Goal: Information Seeking & Learning: Learn about a topic

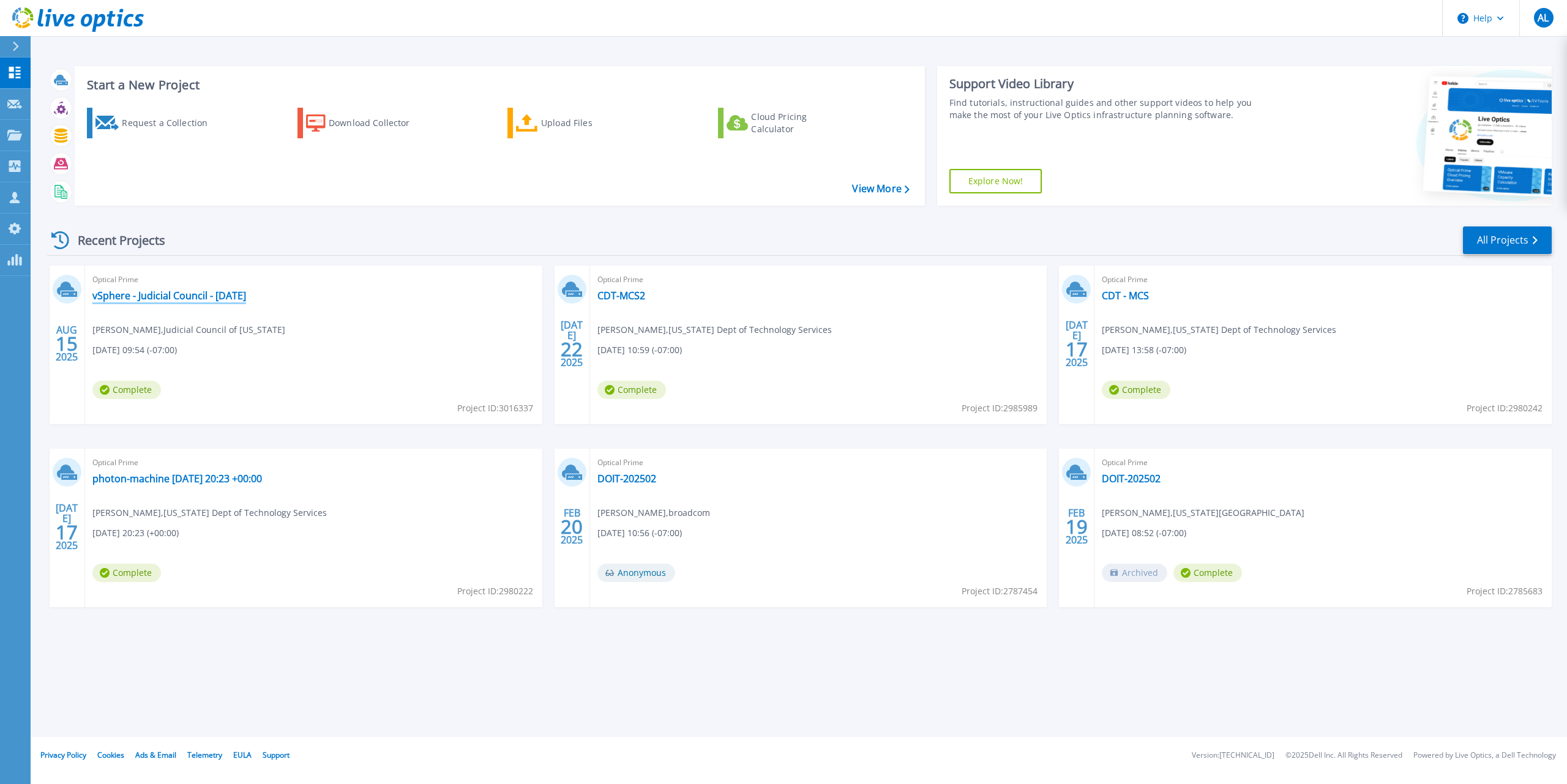
click at [187, 291] on link "vSphere - Judicial Council - [DATE]" at bounding box center [169, 295] width 154 height 12
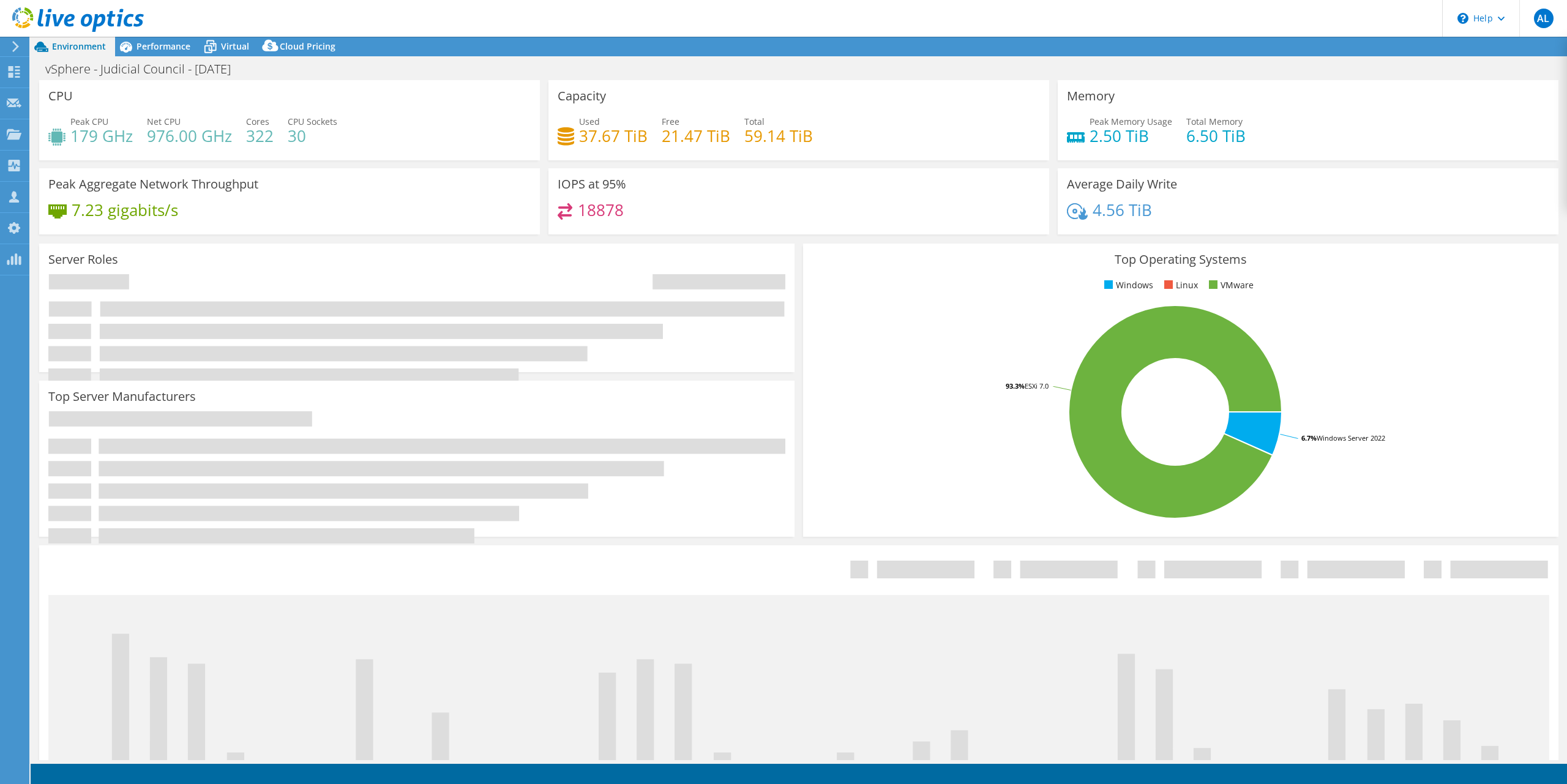
select select "USD"
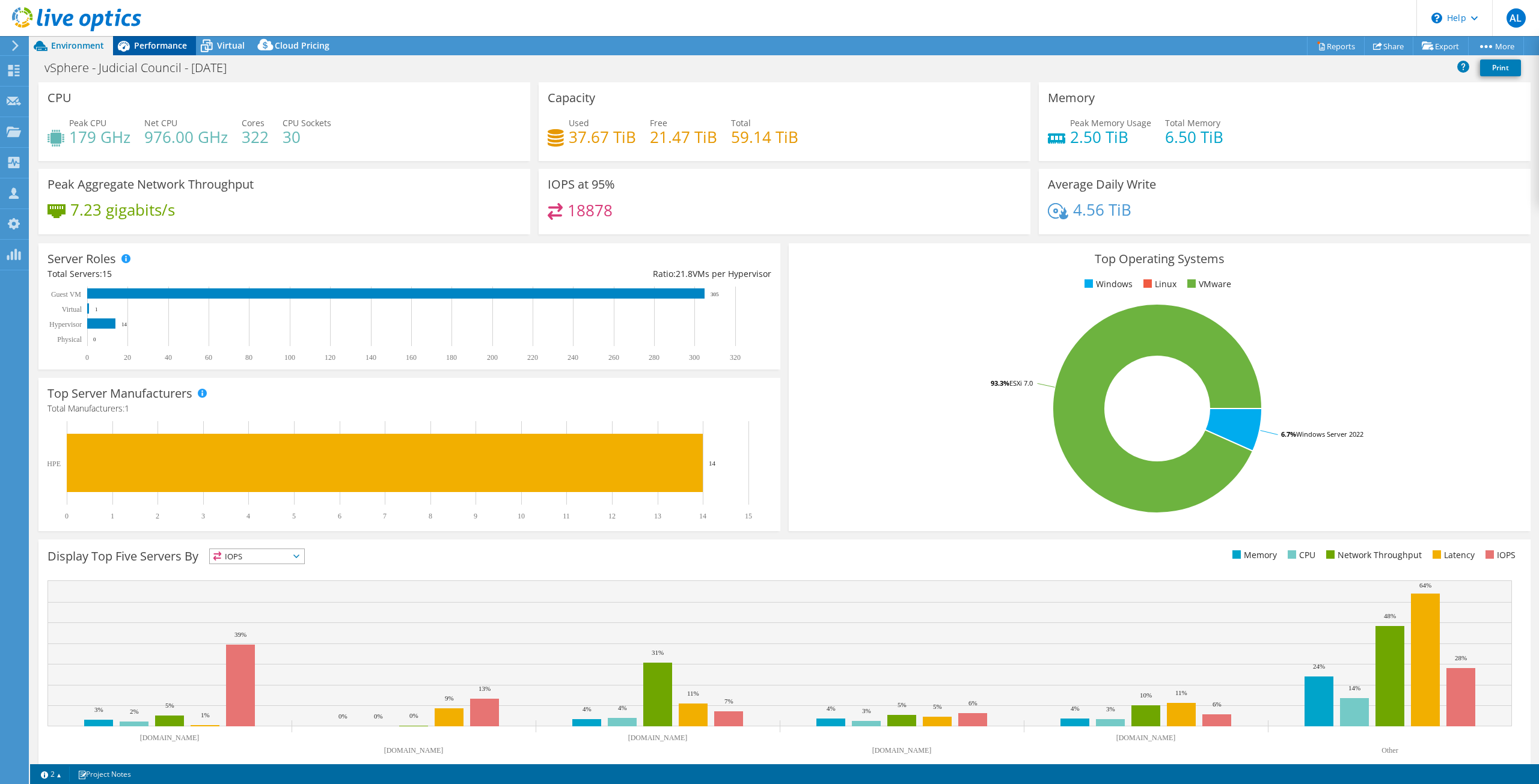
click at [140, 43] on span "Performance" at bounding box center [161, 45] width 53 height 11
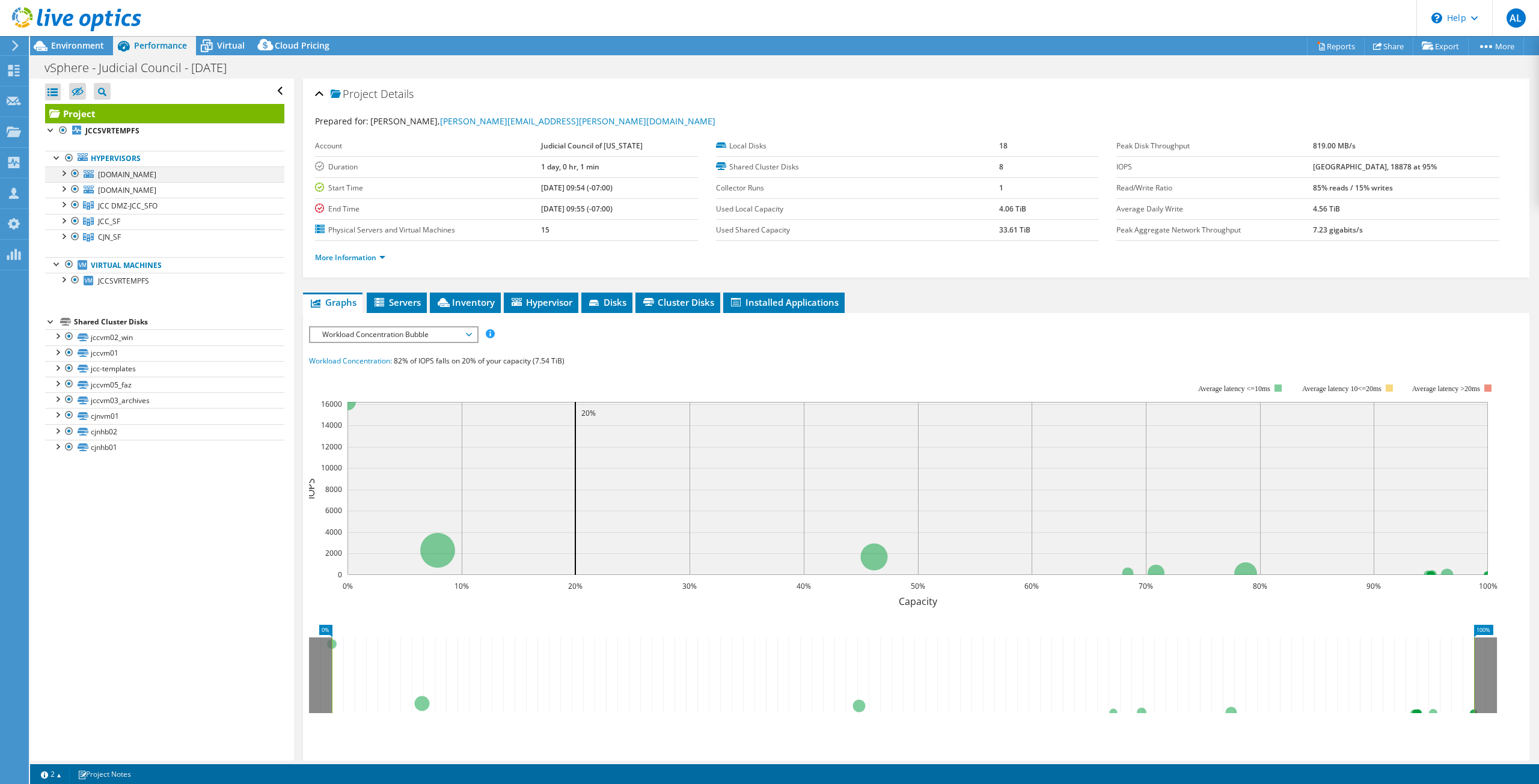
click at [60, 175] on div at bounding box center [63, 172] width 12 height 12
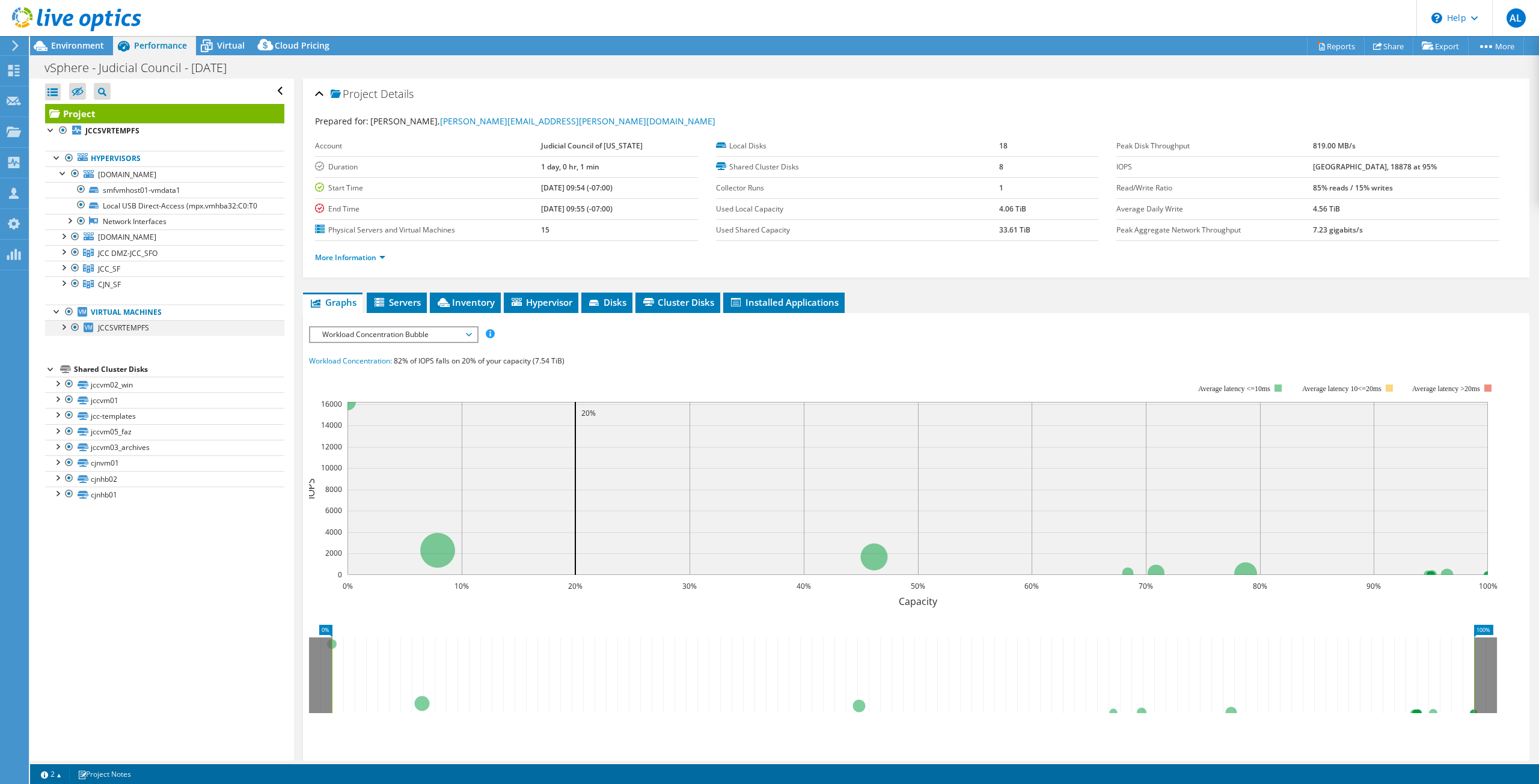
click at [66, 323] on div at bounding box center [63, 326] width 12 height 12
click at [392, 297] on span "Servers" at bounding box center [397, 302] width 48 height 12
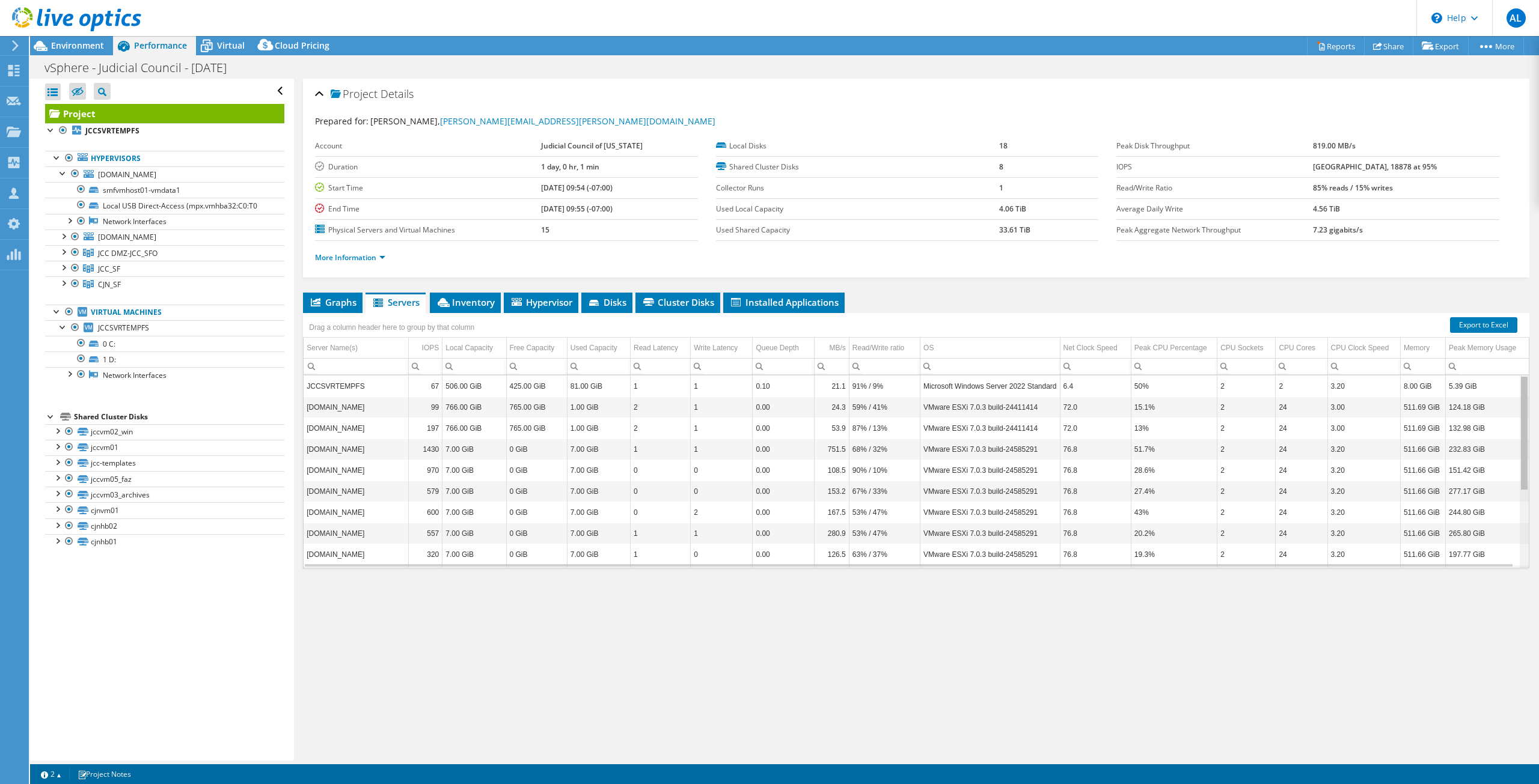
drag, startPoint x: 1517, startPoint y: 401, endPoint x: 1513, endPoint y: 394, distance: 8.1
click at [1513, 394] on body "AL OEM Team Member Andrew Lohmann andrew.lohmann@broadcom.com broadcom My Profi…" at bounding box center [770, 392] width 1539 height 784
click at [547, 297] on span "Hypervisor" at bounding box center [541, 302] width 63 height 12
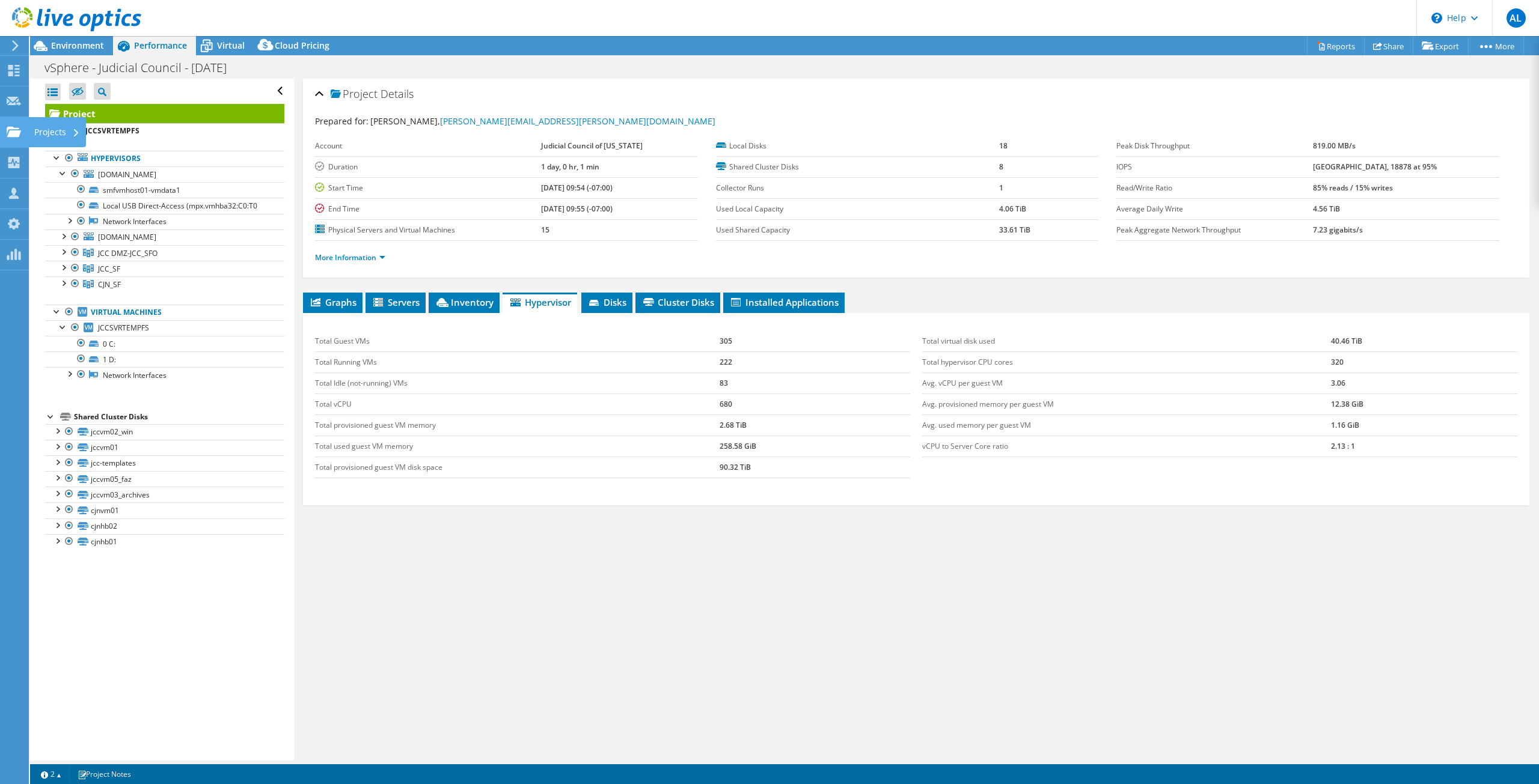
click at [9, 132] on use at bounding box center [13, 131] width 15 height 10
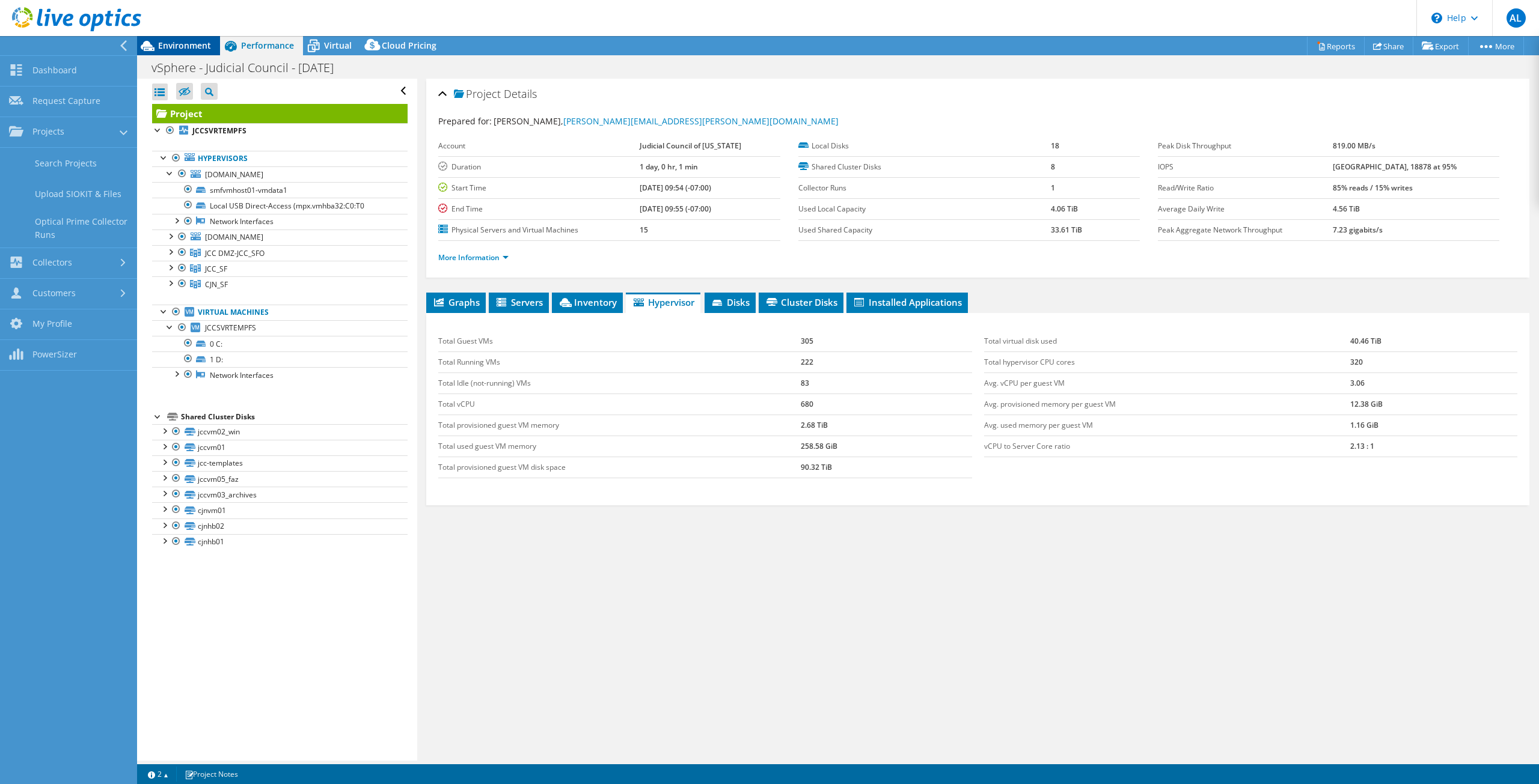
click at [177, 45] on span "Environment" at bounding box center [184, 45] width 53 height 11
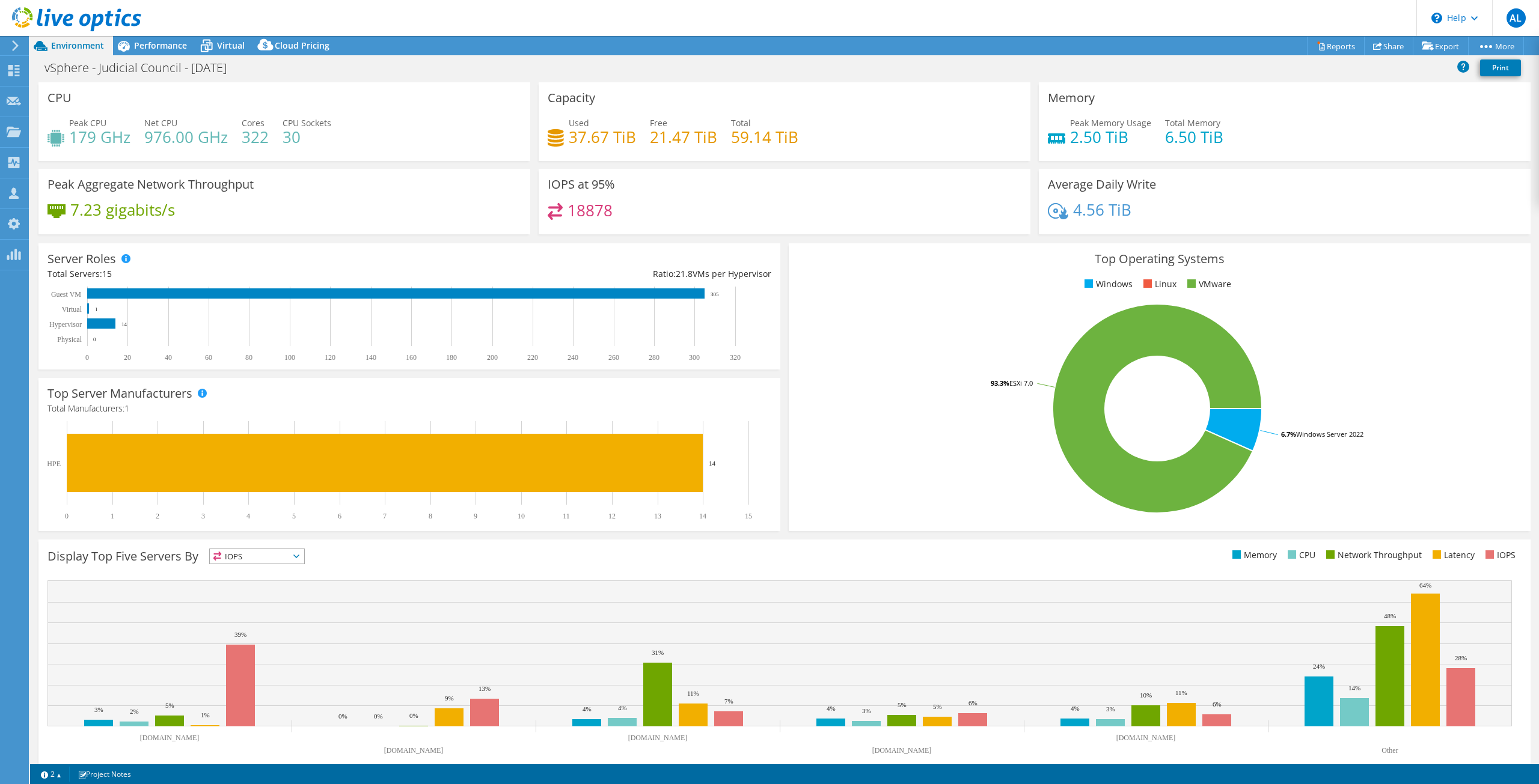
click at [679, 140] on h4 "21.47 TiB" at bounding box center [684, 137] width 67 height 13
click at [155, 45] on span "Performance" at bounding box center [161, 45] width 53 height 11
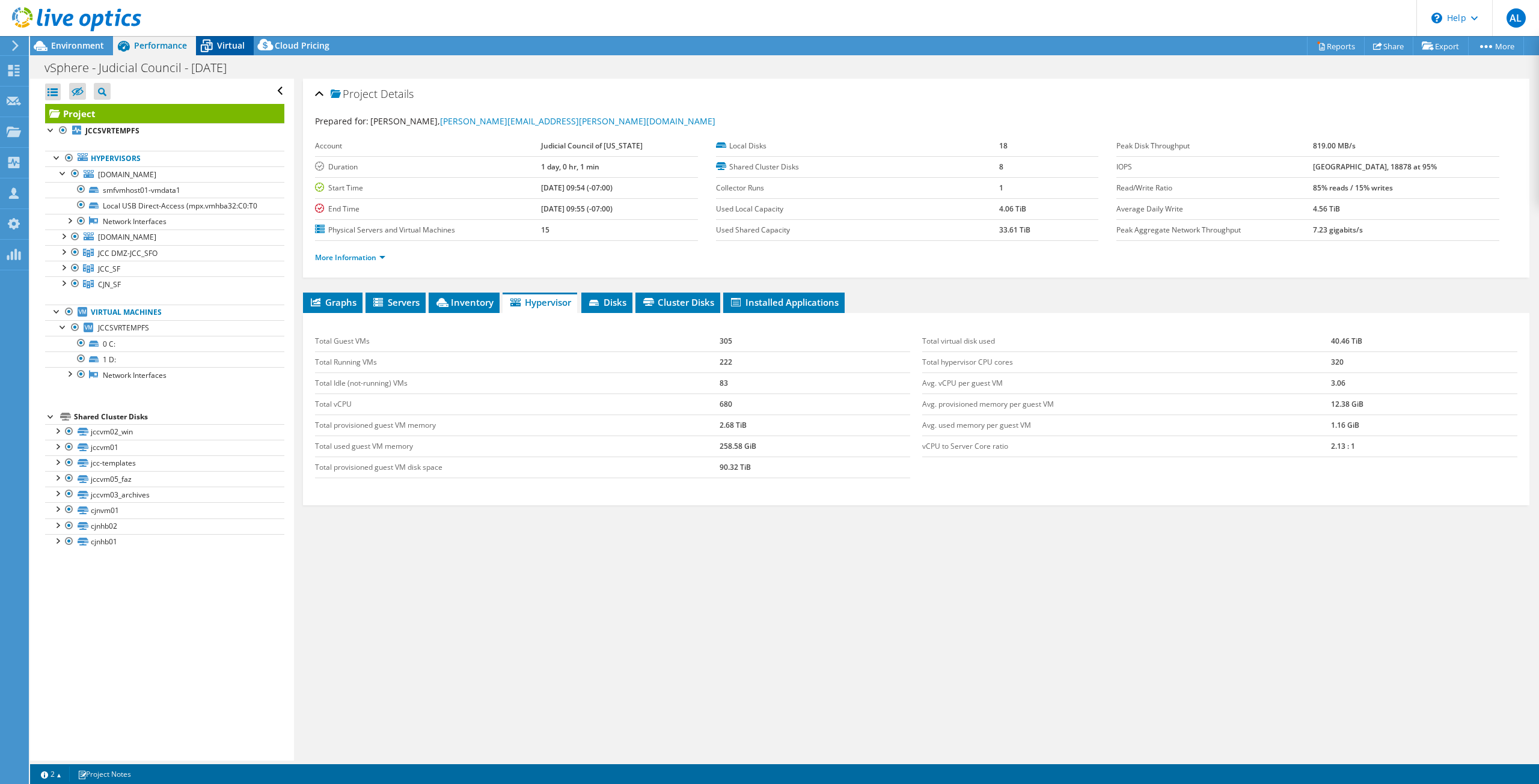
click at [237, 45] on span "Virtual" at bounding box center [231, 45] width 28 height 11
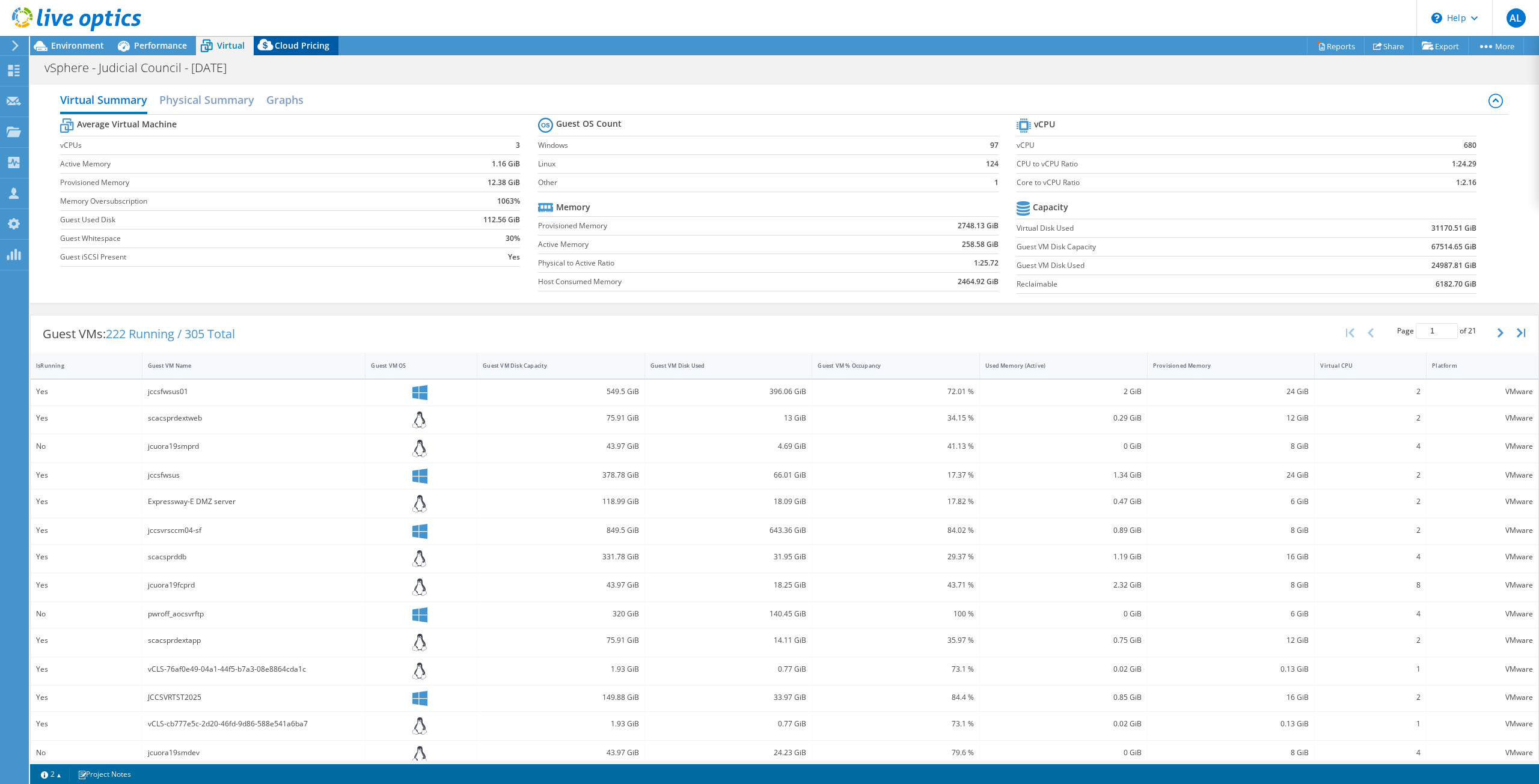
click at [269, 47] on icon at bounding box center [265, 45] width 15 height 11
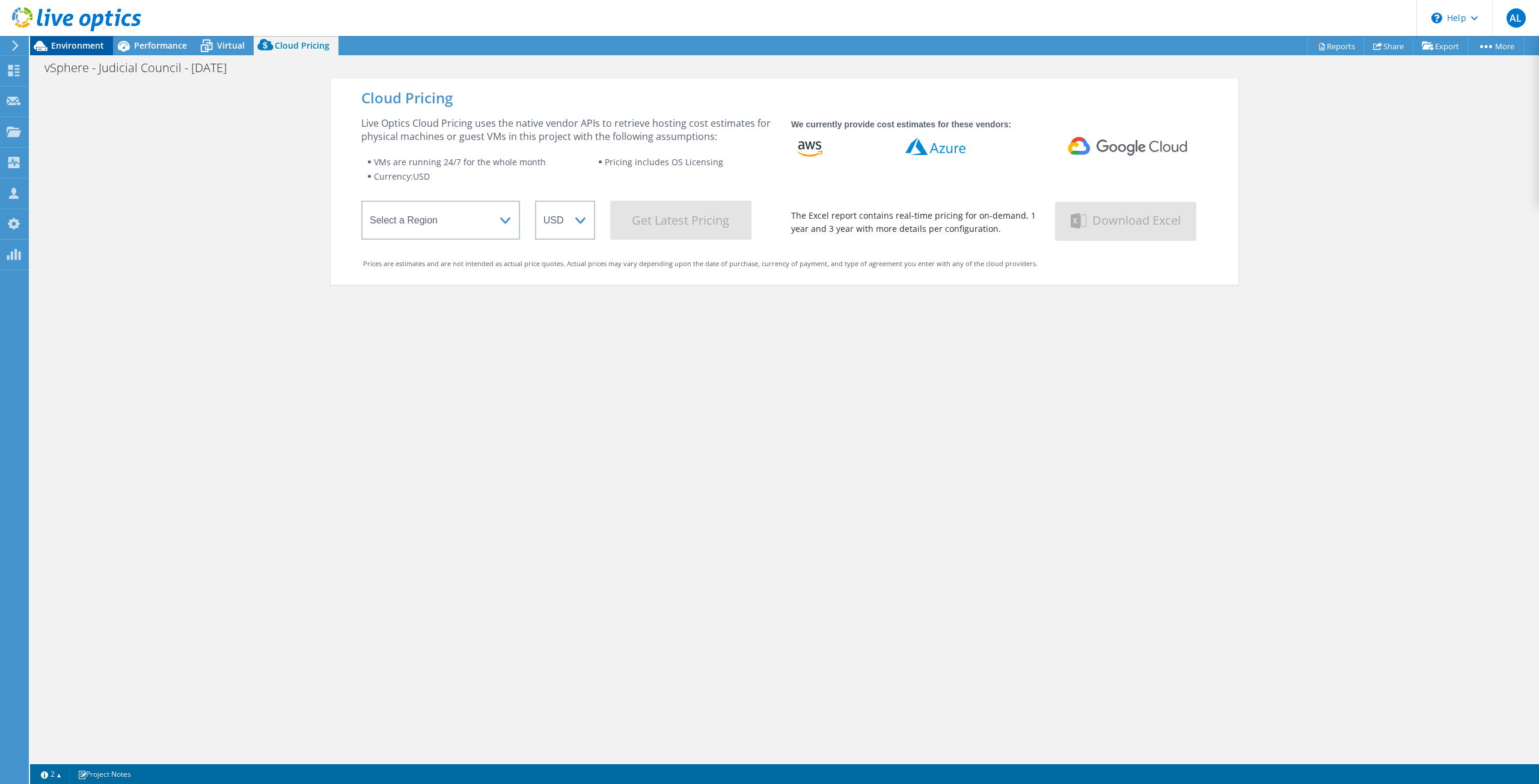
click at [81, 42] on span "Environment" at bounding box center [78, 45] width 53 height 11
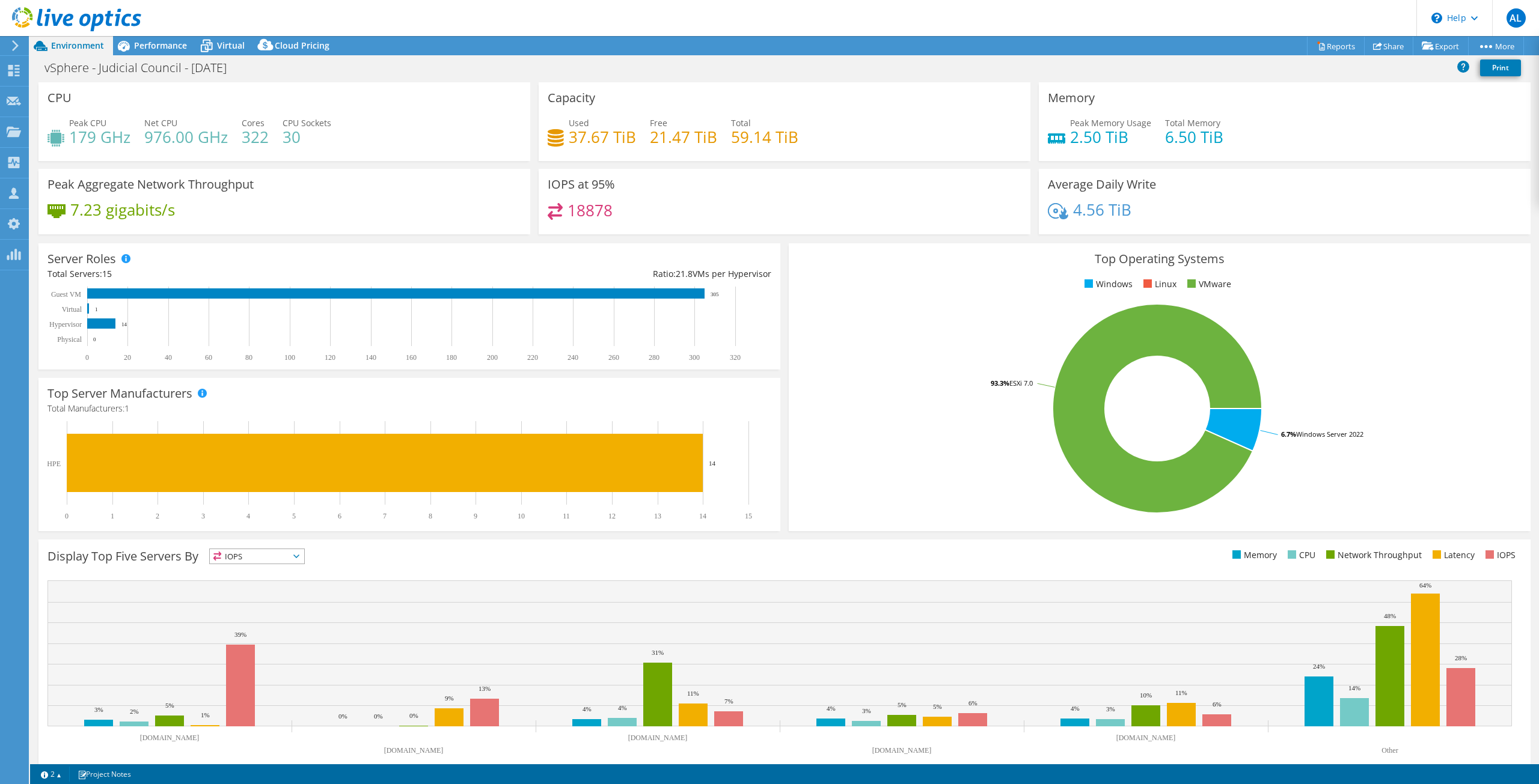
scroll to position [18, 0]
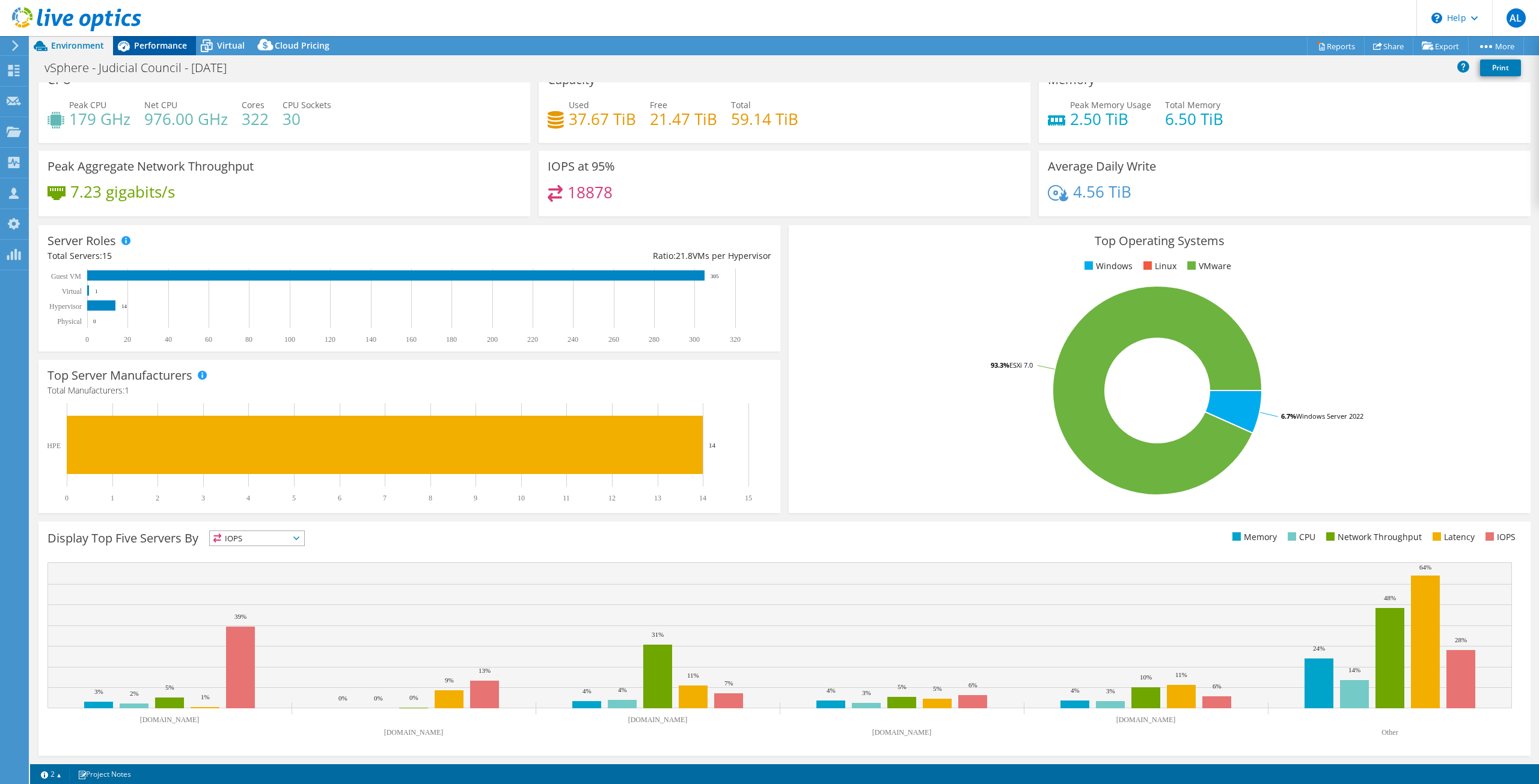
click at [136, 46] on span "Performance" at bounding box center [161, 45] width 53 height 11
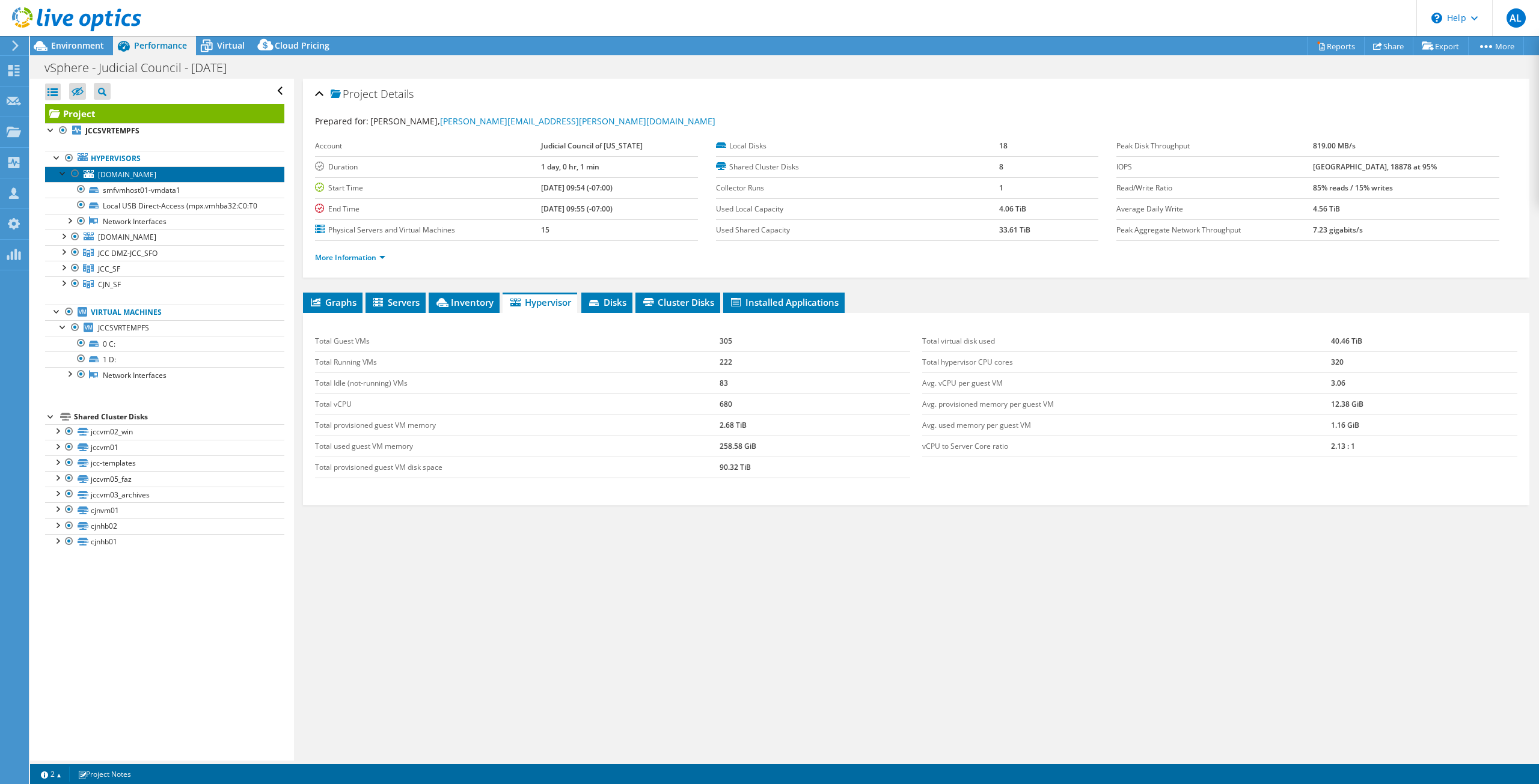
click at [140, 177] on span "[DOMAIN_NAME]" at bounding box center [126, 175] width 58 height 10
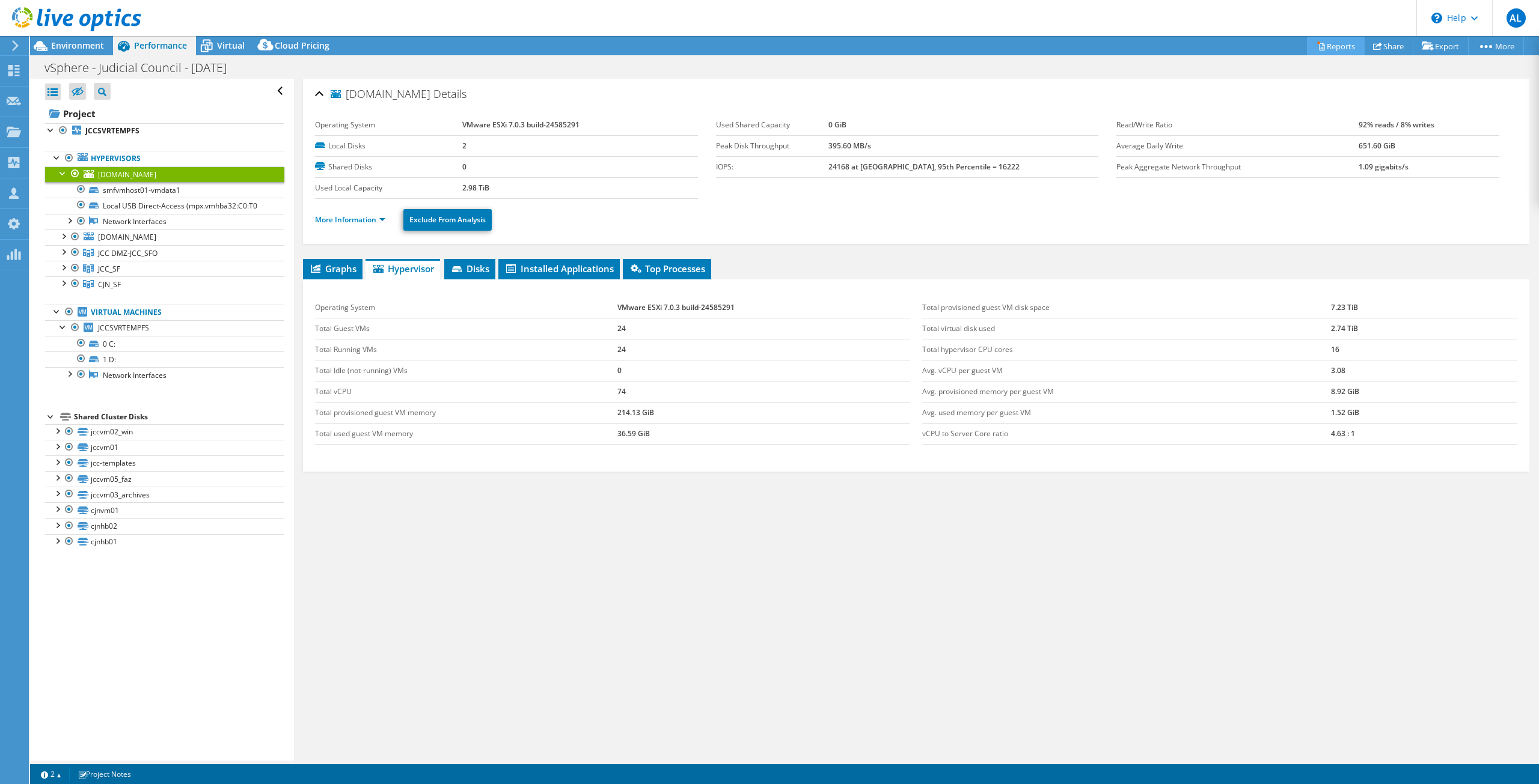
click at [1323, 44] on link "Reports" at bounding box center [1335, 46] width 58 height 19
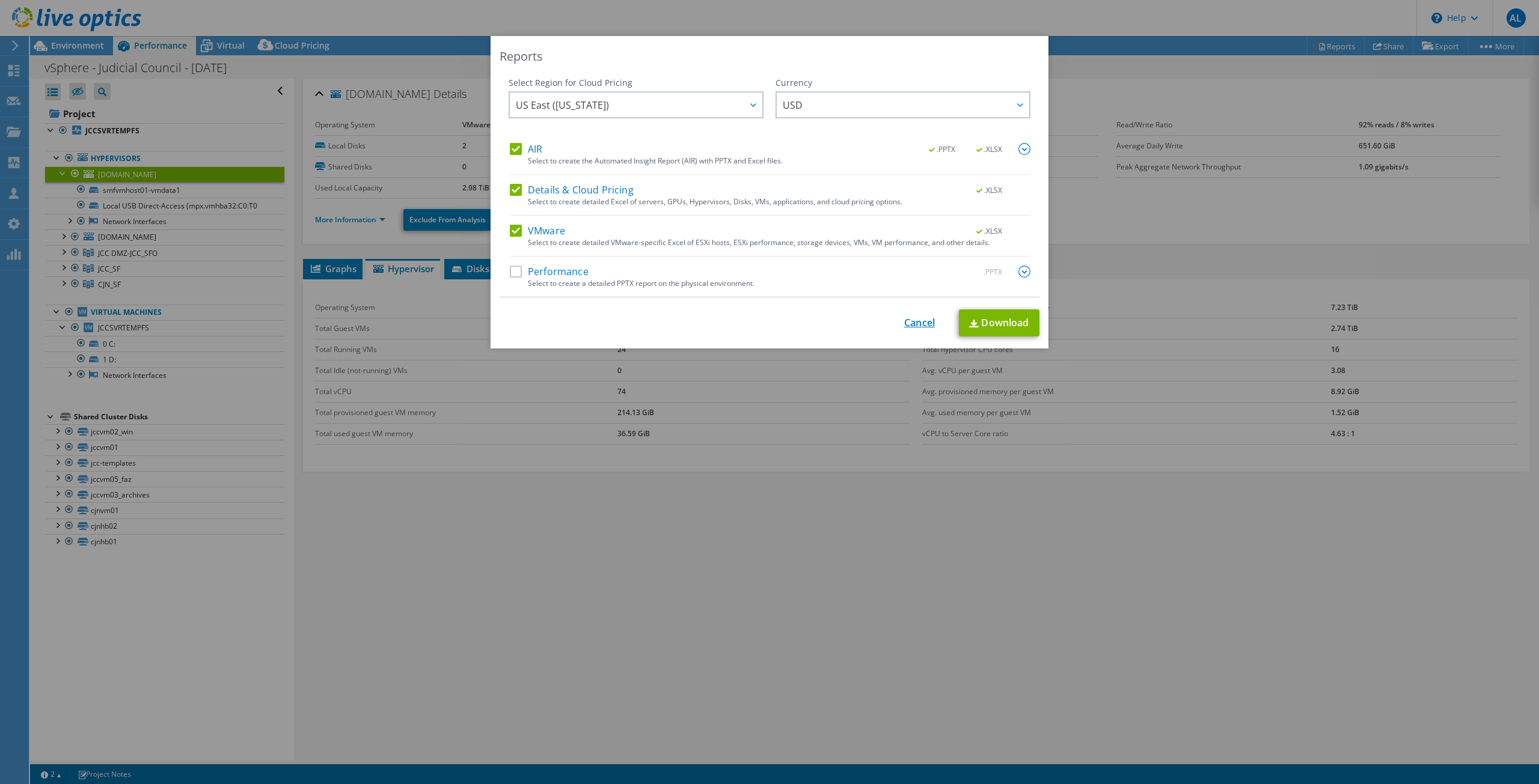
click at [914, 328] on link "Cancel" at bounding box center [920, 323] width 31 height 11
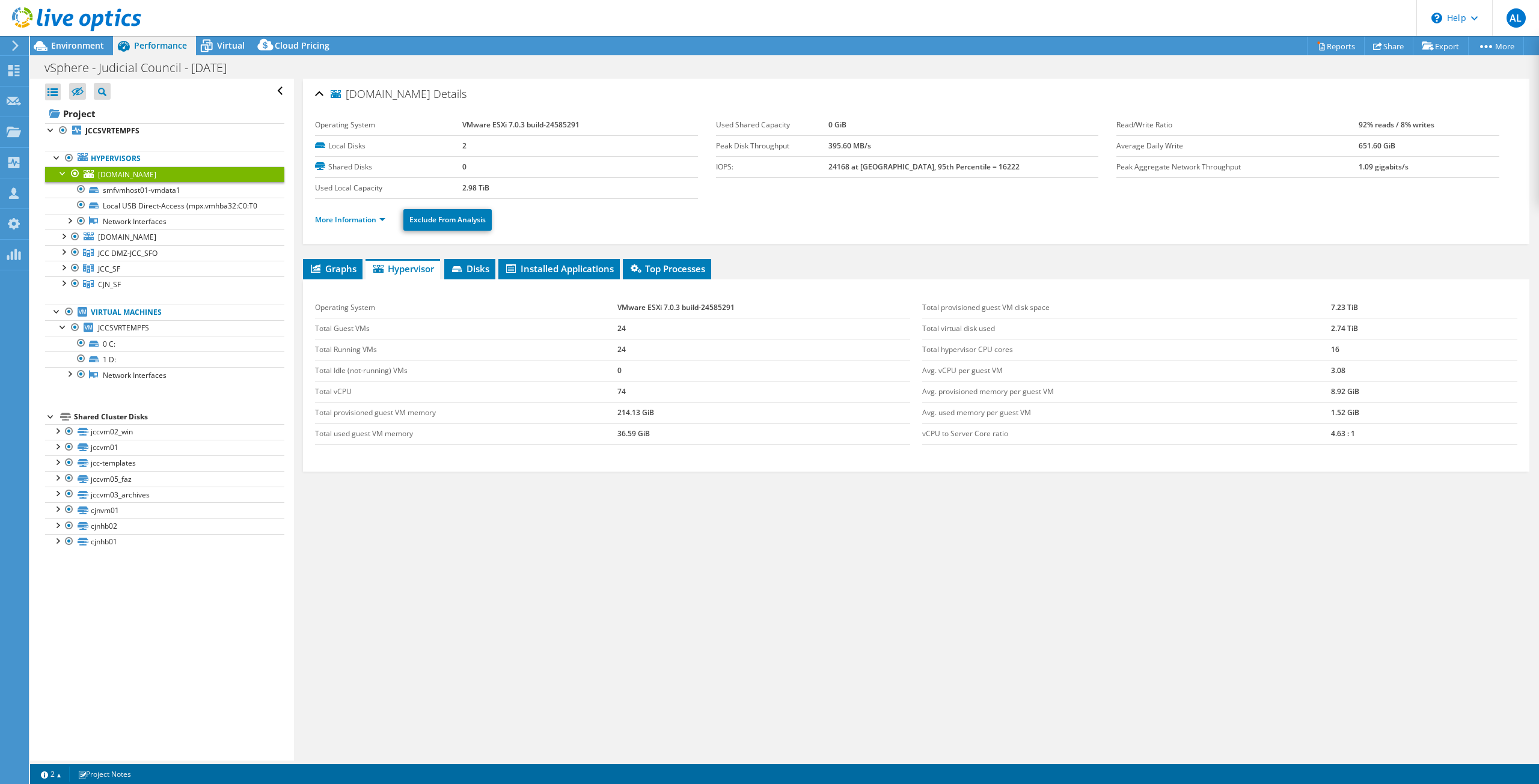
click at [60, 175] on div at bounding box center [63, 172] width 12 height 12
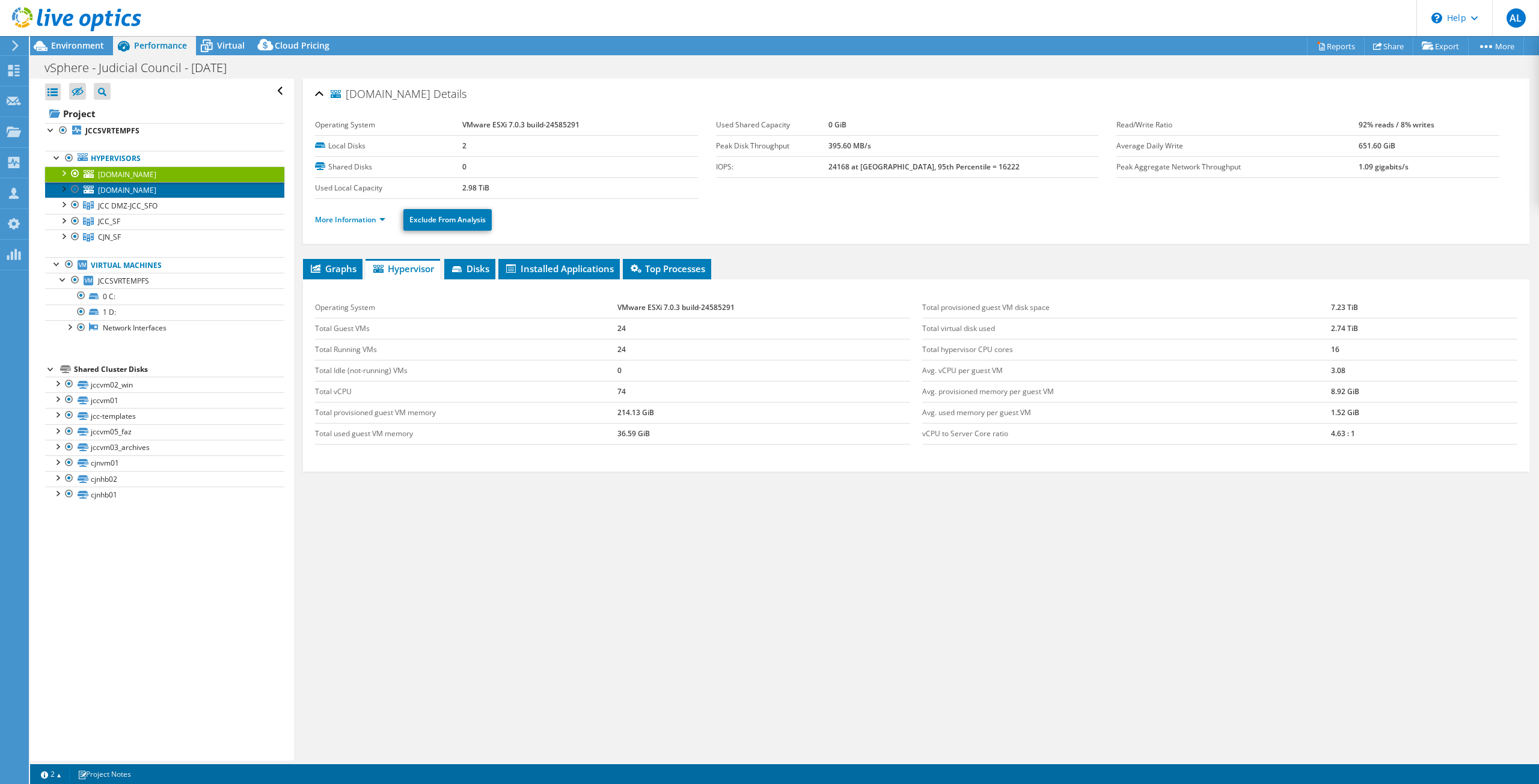
click at [120, 187] on span "[DOMAIN_NAME]" at bounding box center [126, 190] width 58 height 10
click at [123, 205] on span "JCC DMZ-JCC_SFO" at bounding box center [127, 206] width 59 height 10
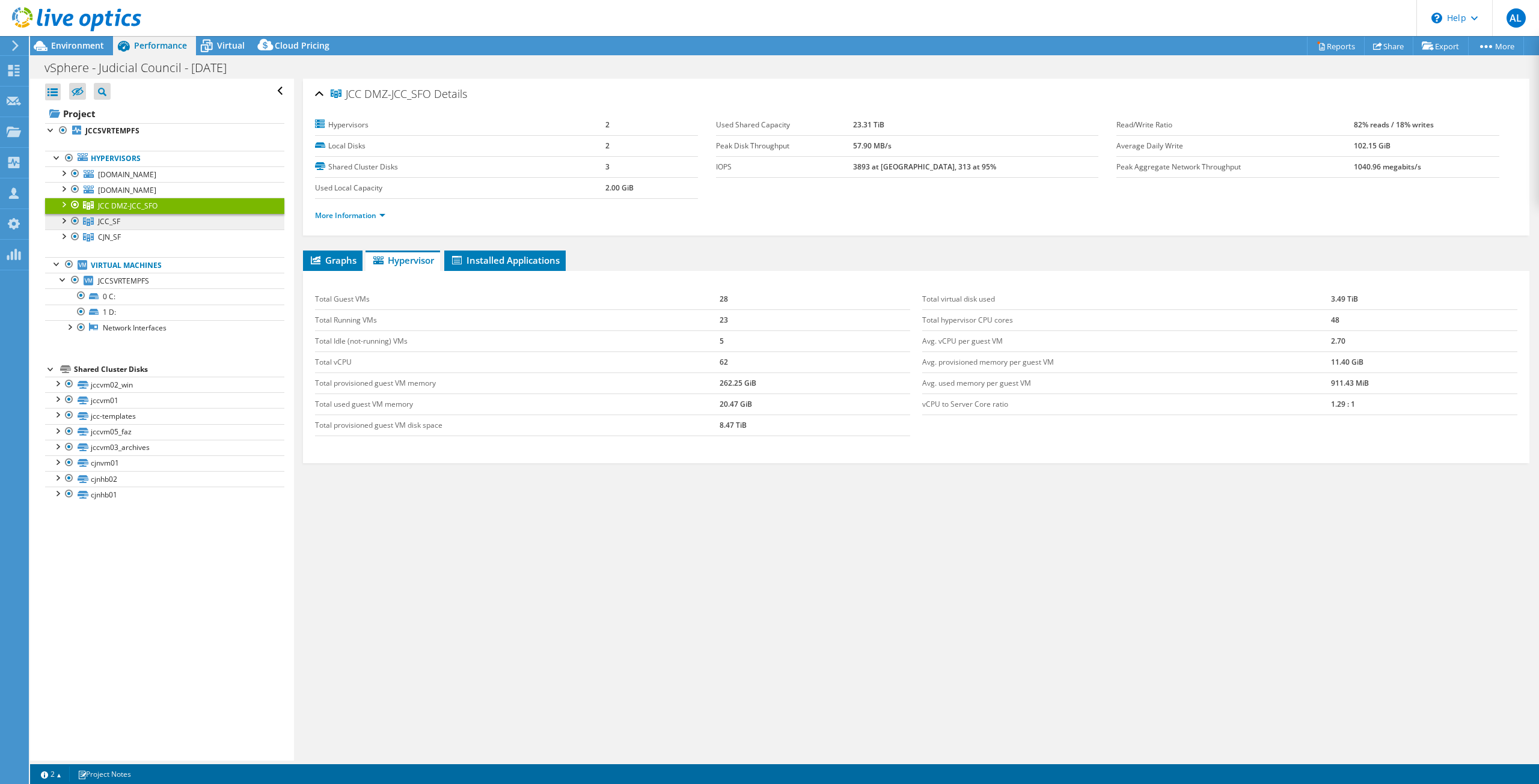
click at [116, 211] on span "JCC_SF" at bounding box center [127, 206] width 59 height 10
click at [113, 211] on span "CJN_SF" at bounding box center [127, 206] width 59 height 10
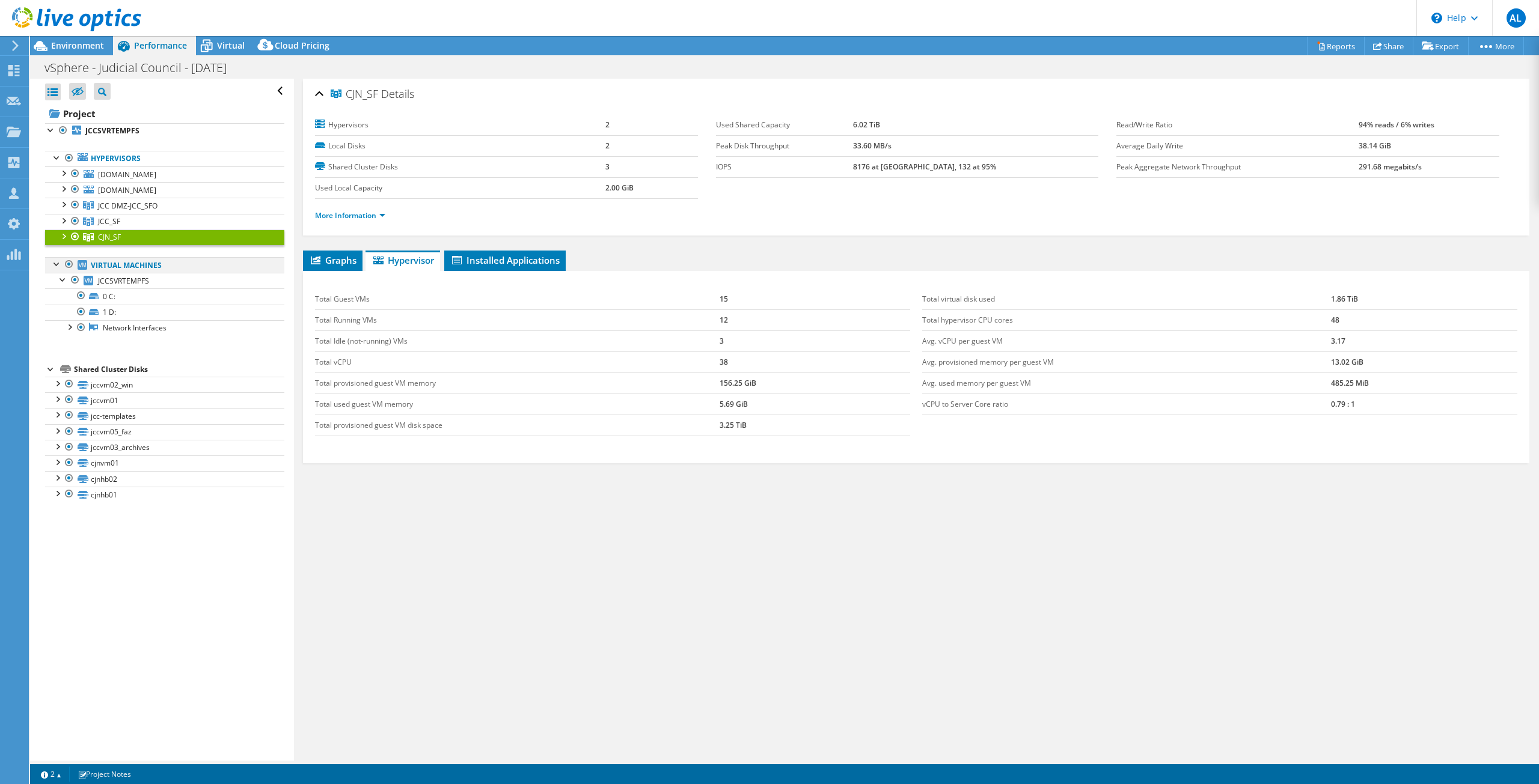
click at [54, 263] on div at bounding box center [57, 262] width 12 height 12
click at [52, 306] on div at bounding box center [51, 305] width 12 height 12
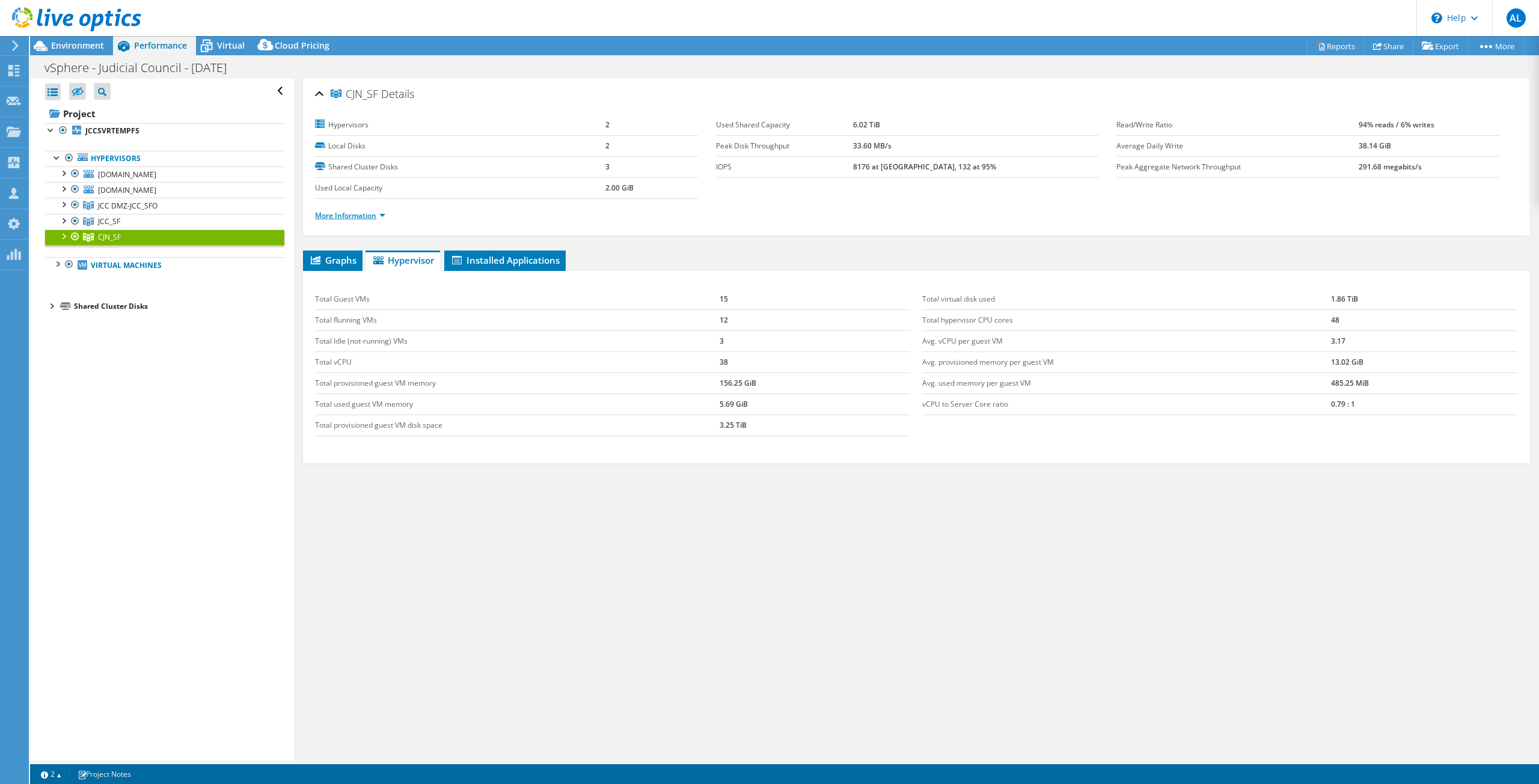
click at [374, 213] on link "More Information" at bounding box center [350, 215] width 71 height 10
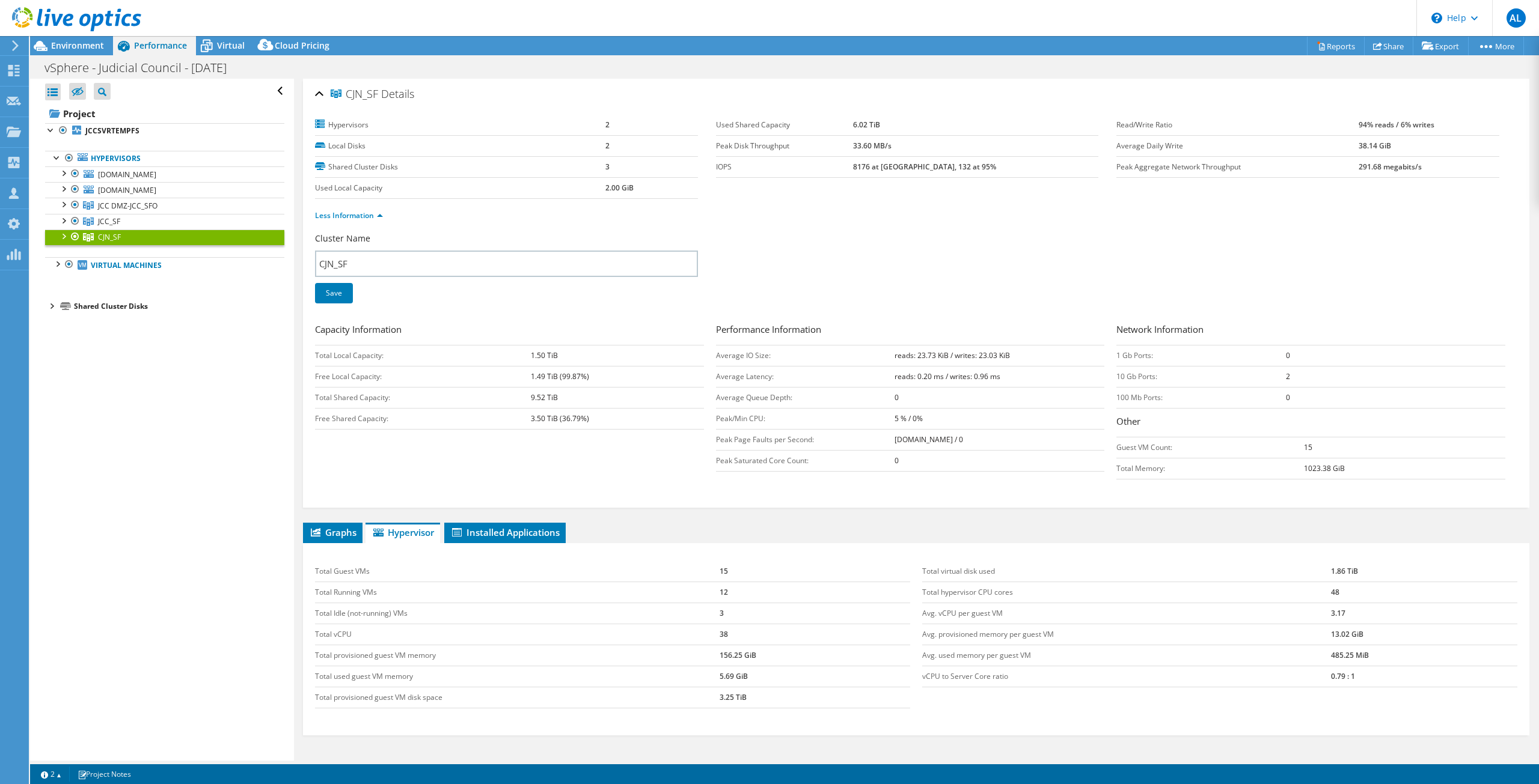
click at [323, 123] on label "Hypervisors" at bounding box center [460, 124] width 290 height 12
click at [346, 123] on label "Hypervisors" at bounding box center [460, 124] width 290 height 12
click at [347, 127] on label "Hypervisors" at bounding box center [460, 124] width 290 height 12
click at [121, 172] on span "[DOMAIN_NAME]" at bounding box center [126, 175] width 58 height 10
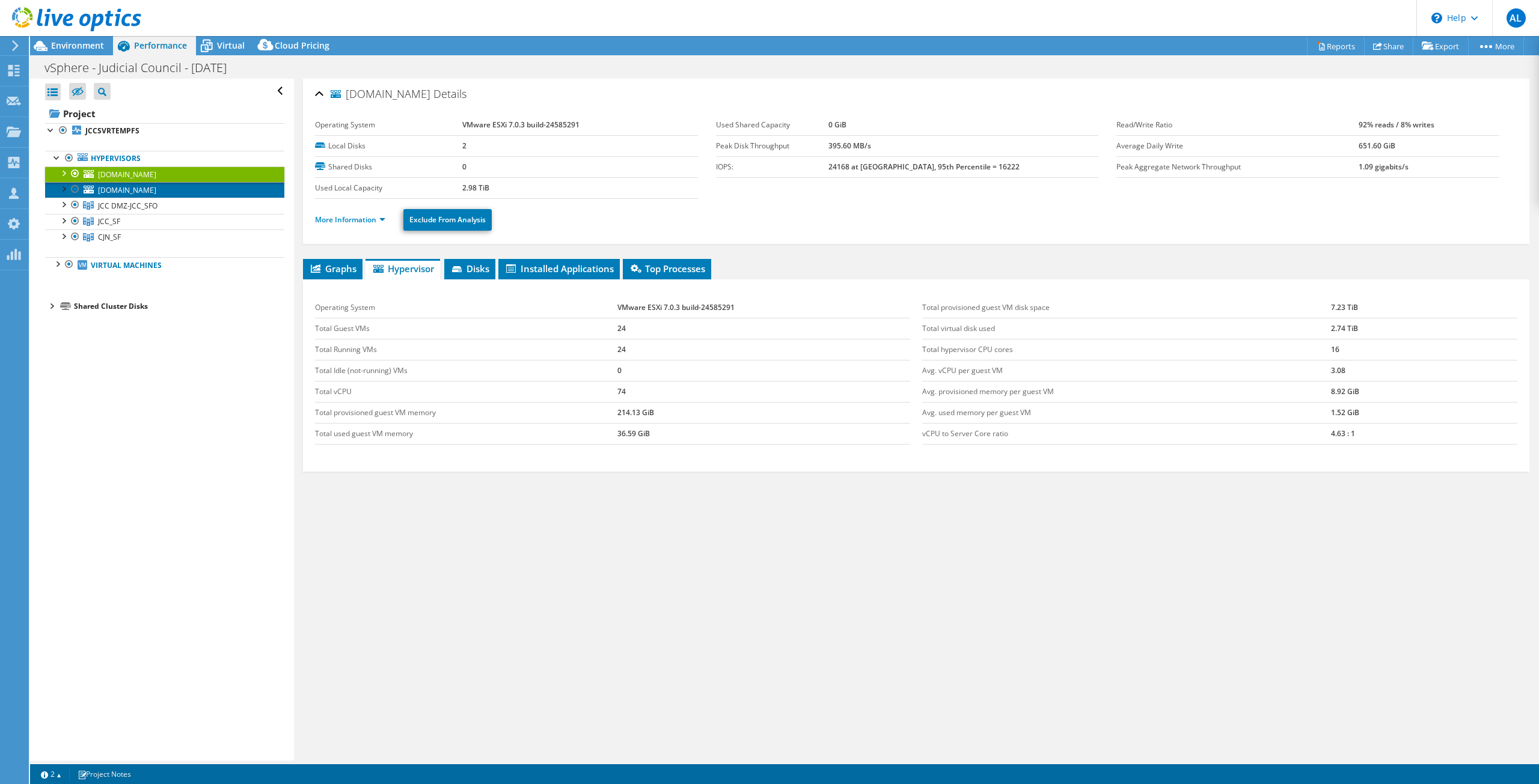
click at [133, 192] on span "[DOMAIN_NAME]" at bounding box center [126, 190] width 58 height 10
click at [135, 207] on span "JCC DMZ-JCC_SFO" at bounding box center [127, 206] width 59 height 10
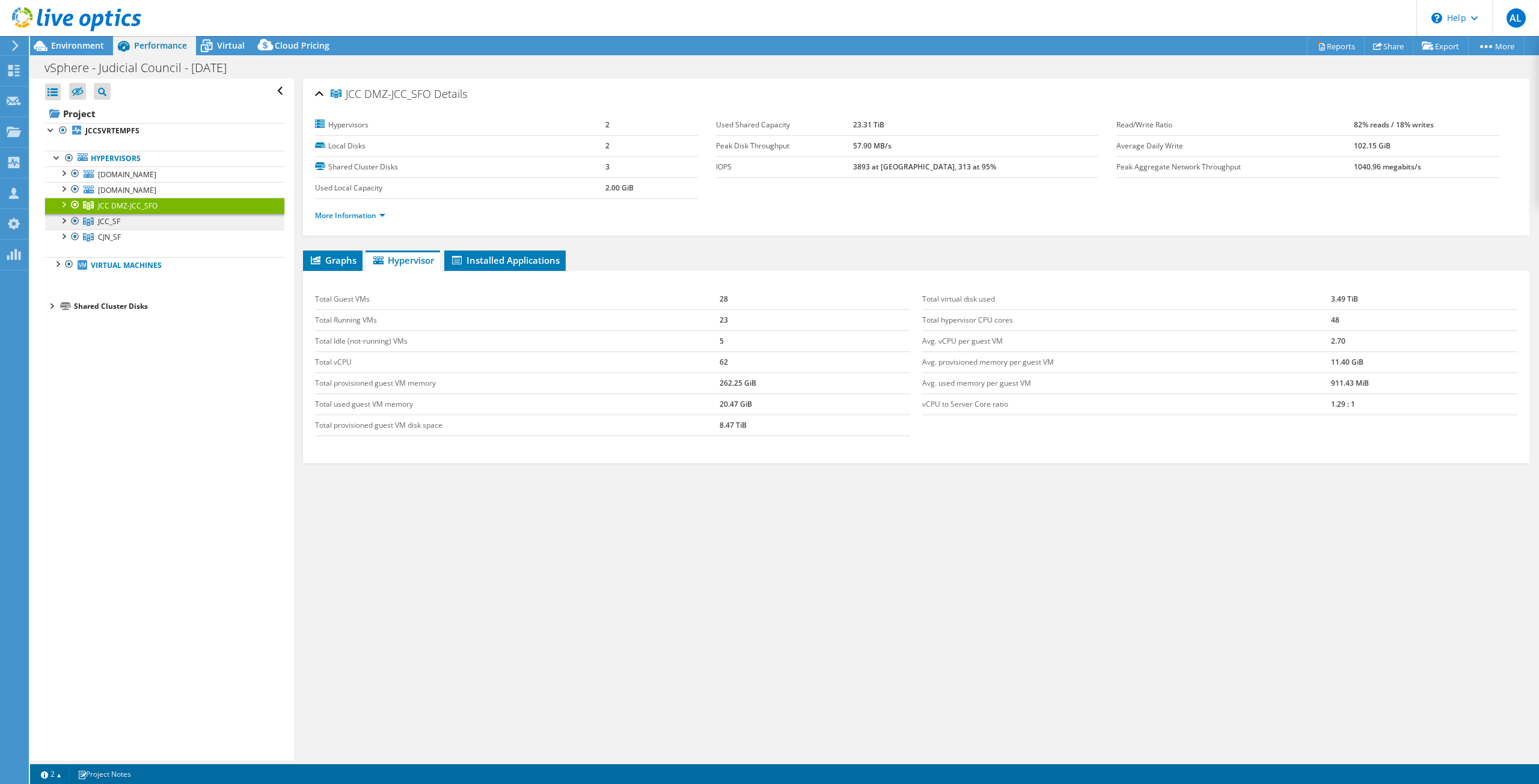
click at [140, 214] on link "JCC_SF" at bounding box center [165, 205] width 240 height 15
click at [144, 214] on link "CJN_SF" at bounding box center [165, 205] width 240 height 15
click at [131, 214] on link "JCC_SF" at bounding box center [165, 205] width 240 height 15
click at [64, 217] on div at bounding box center [63, 219] width 12 height 12
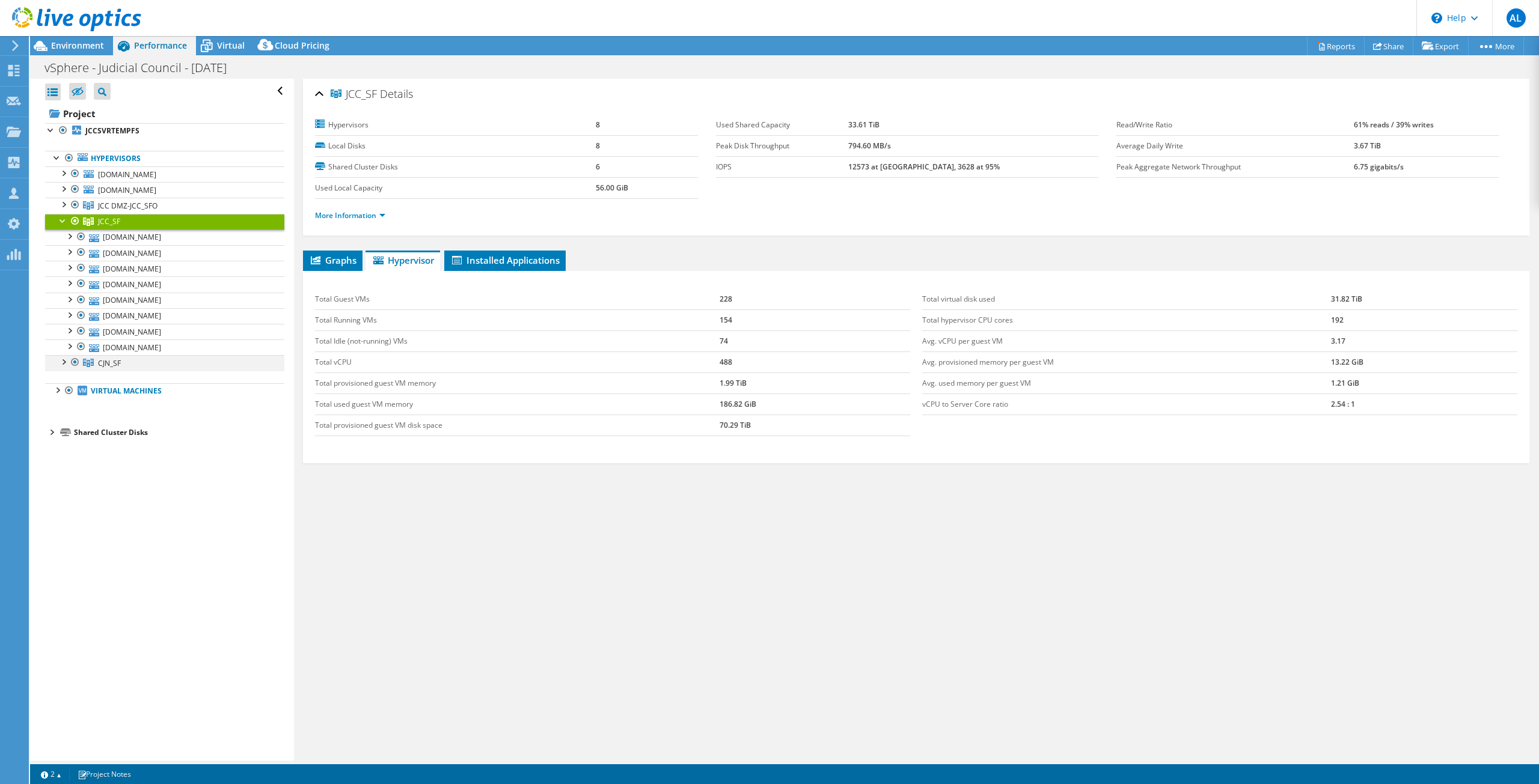
click at [62, 360] on div at bounding box center [63, 361] width 12 height 12
click at [65, 170] on div at bounding box center [63, 172] width 12 height 12
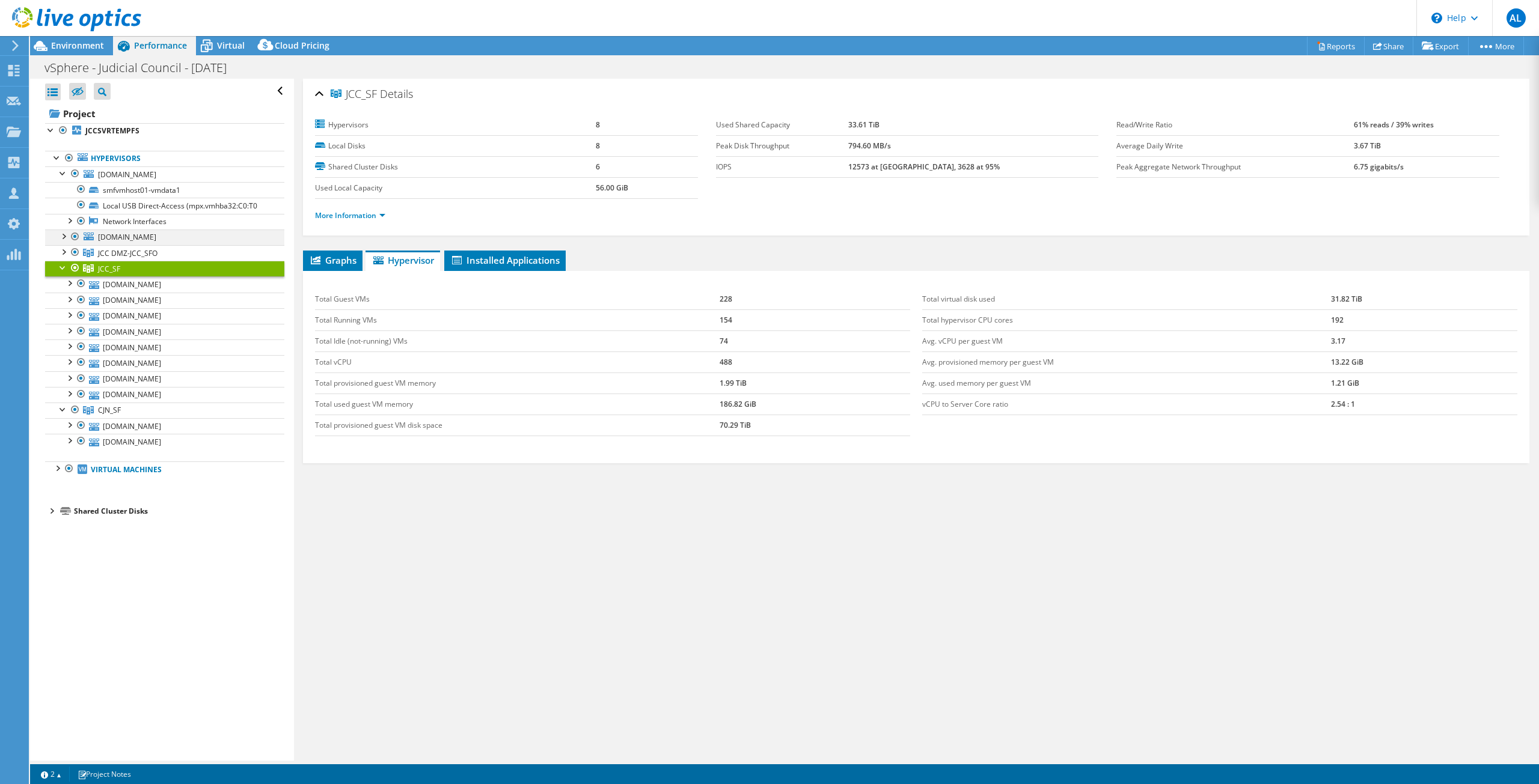
click at [65, 233] on div at bounding box center [63, 235] width 12 height 12
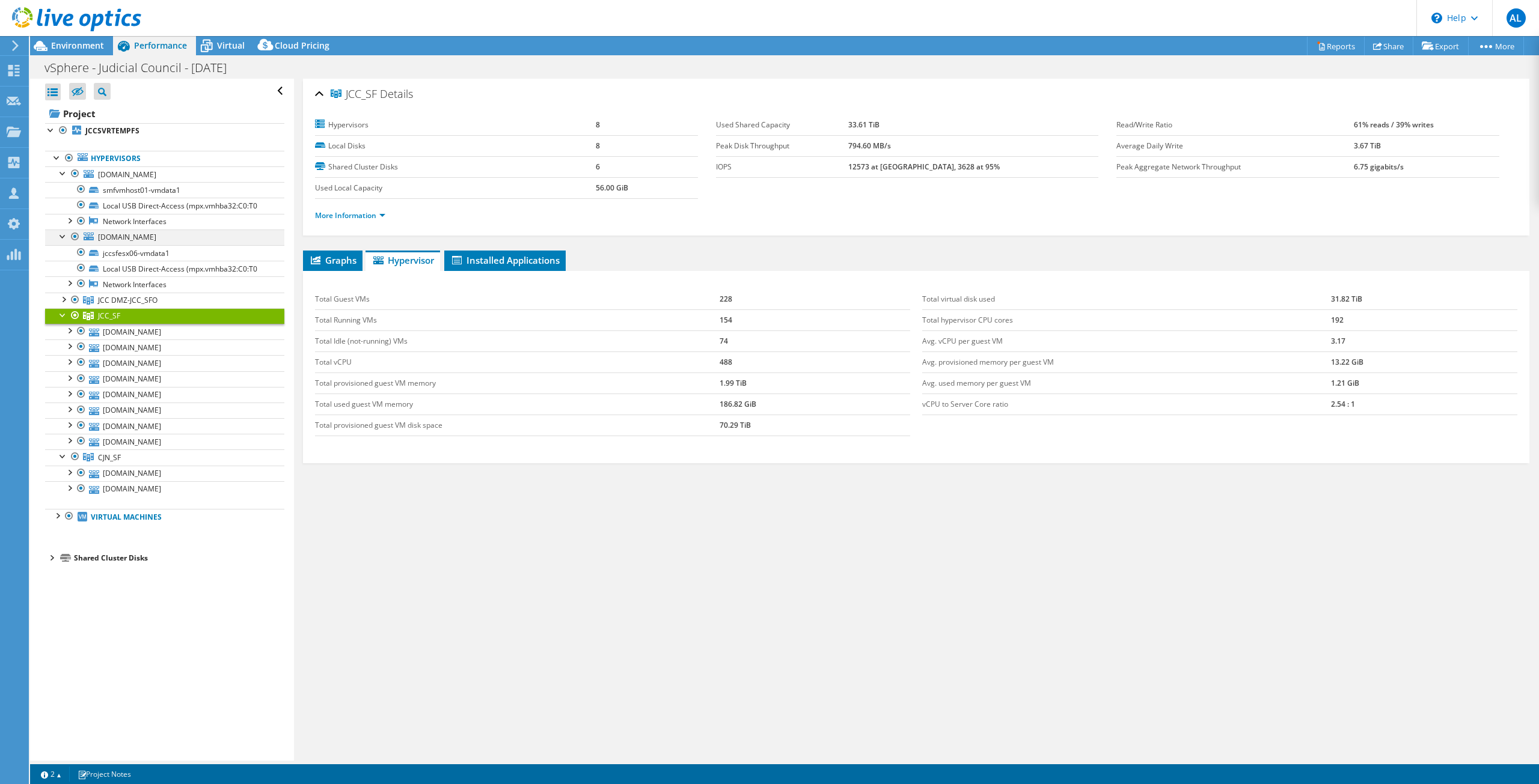
click at [61, 235] on div at bounding box center [63, 235] width 12 height 12
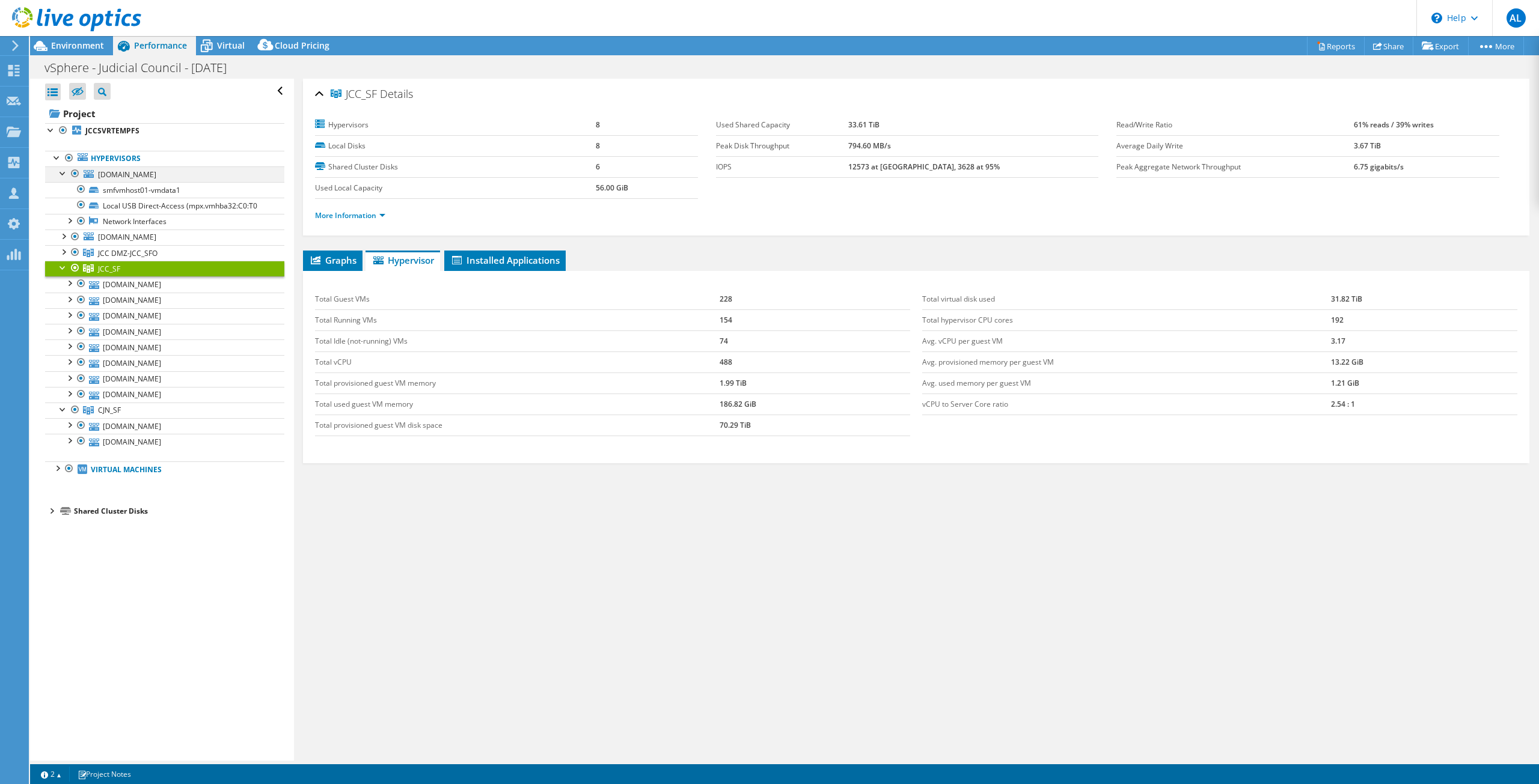
click at [62, 170] on div at bounding box center [63, 172] width 12 height 12
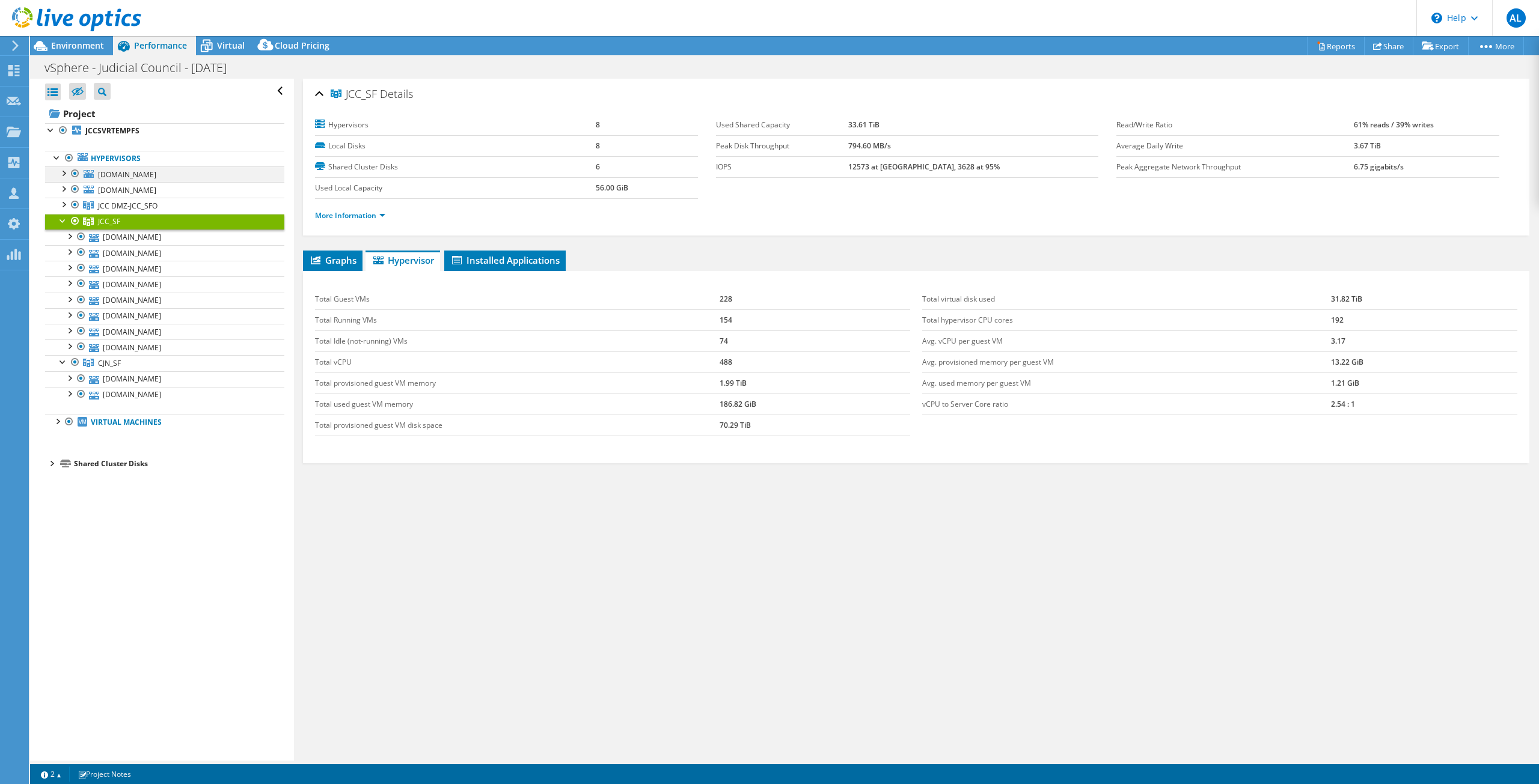
click at [67, 175] on div at bounding box center [63, 172] width 12 height 12
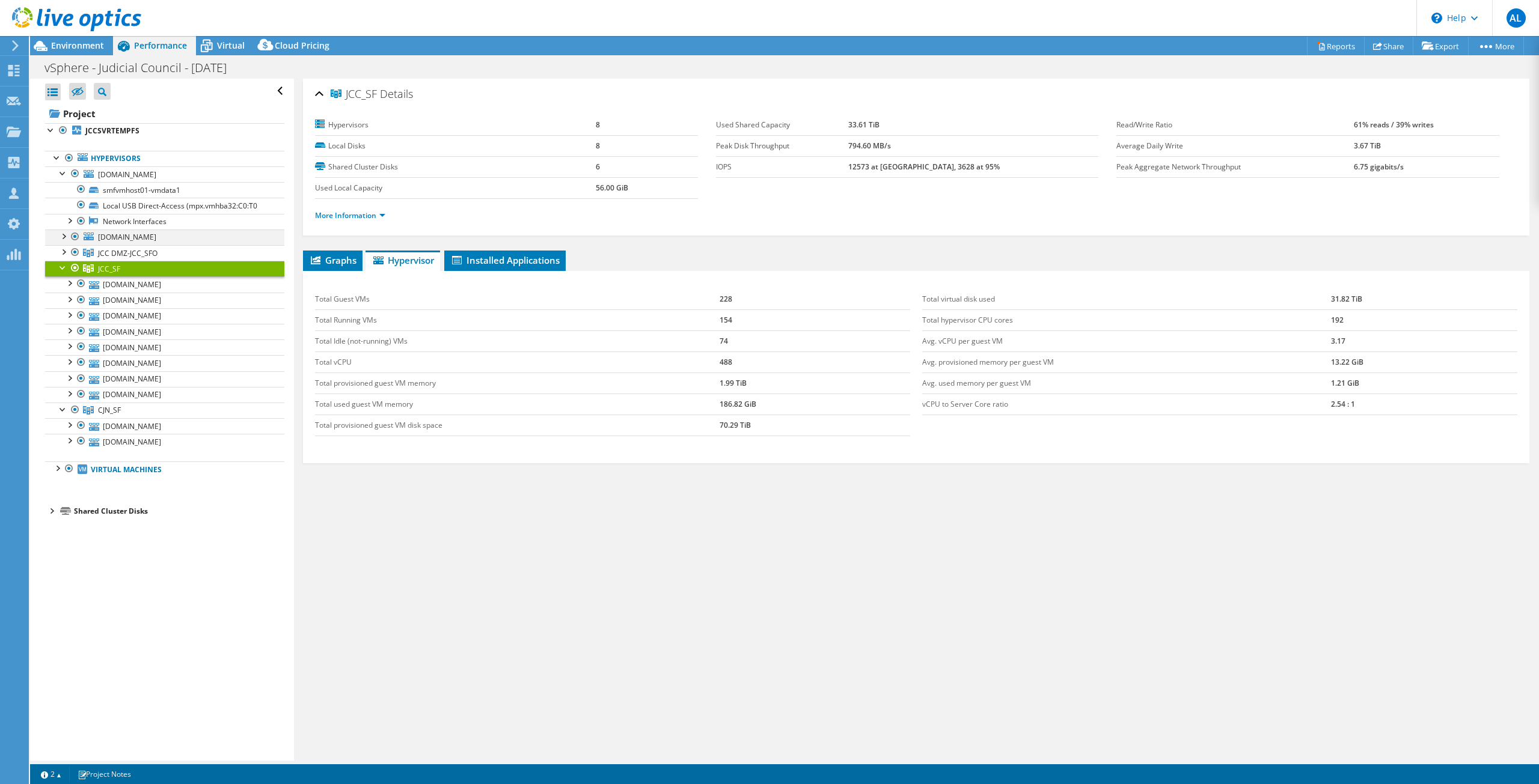
click at [60, 235] on div at bounding box center [63, 235] width 12 height 12
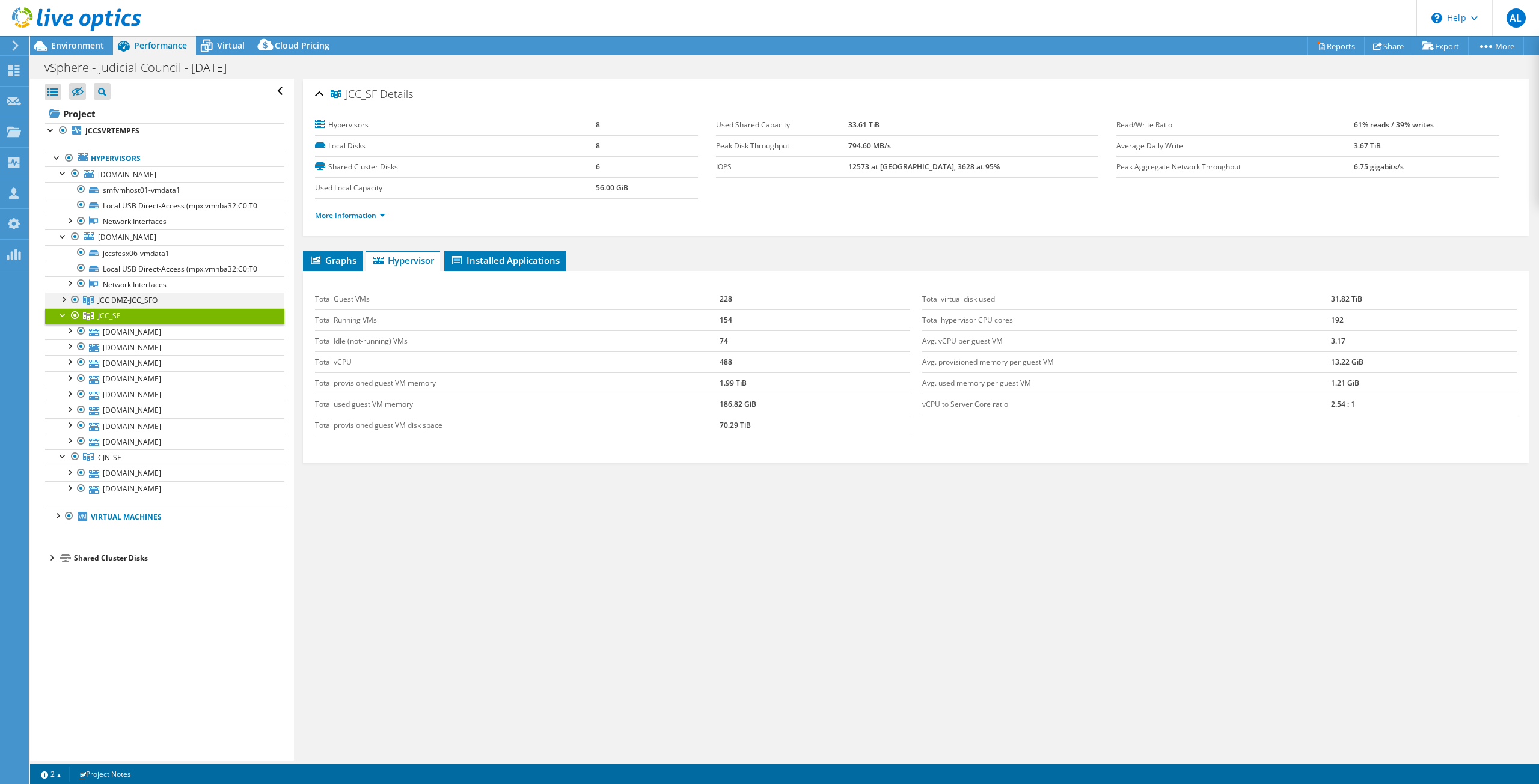
click at [62, 300] on div at bounding box center [63, 298] width 12 height 12
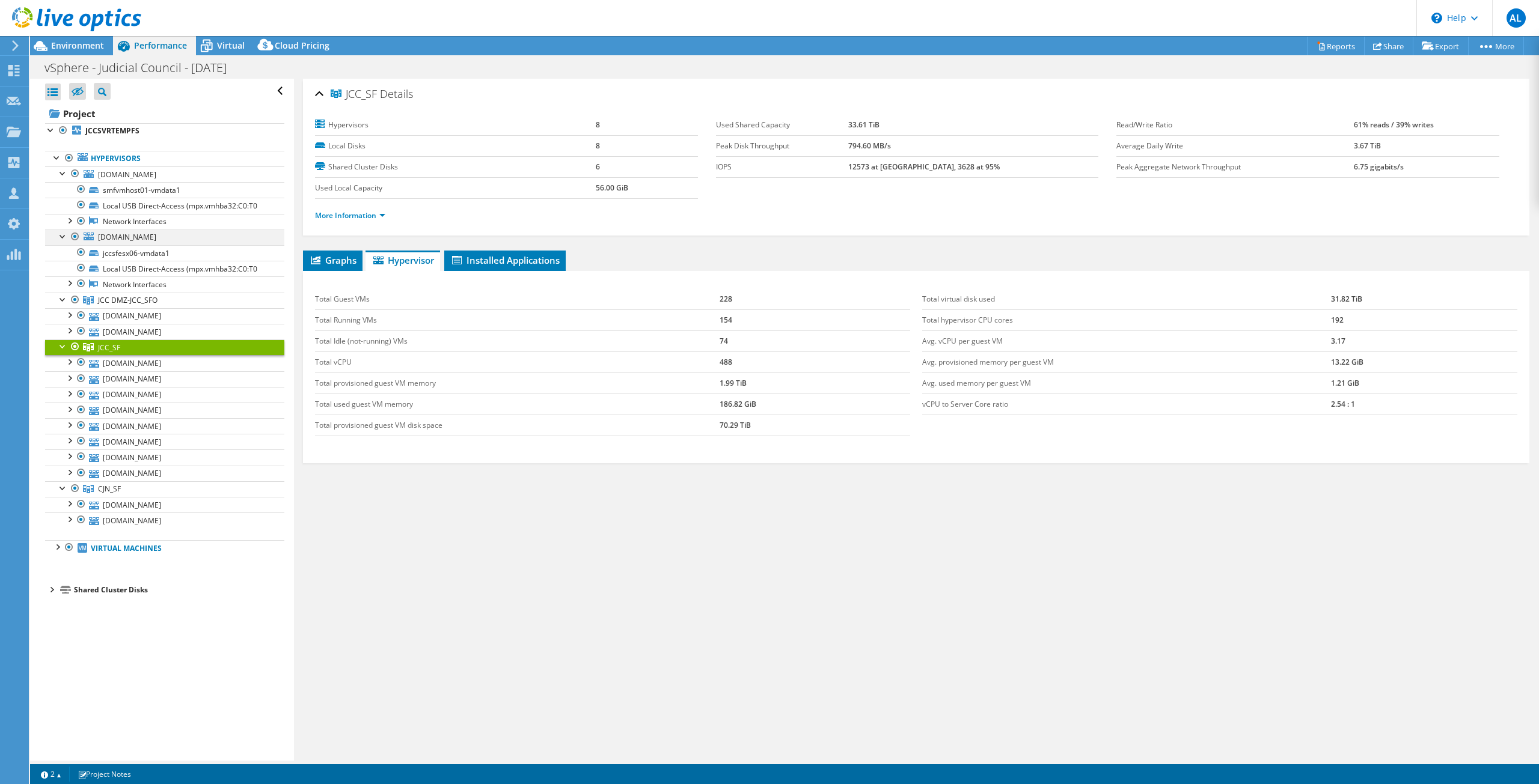
click at [61, 239] on div at bounding box center [63, 235] width 12 height 12
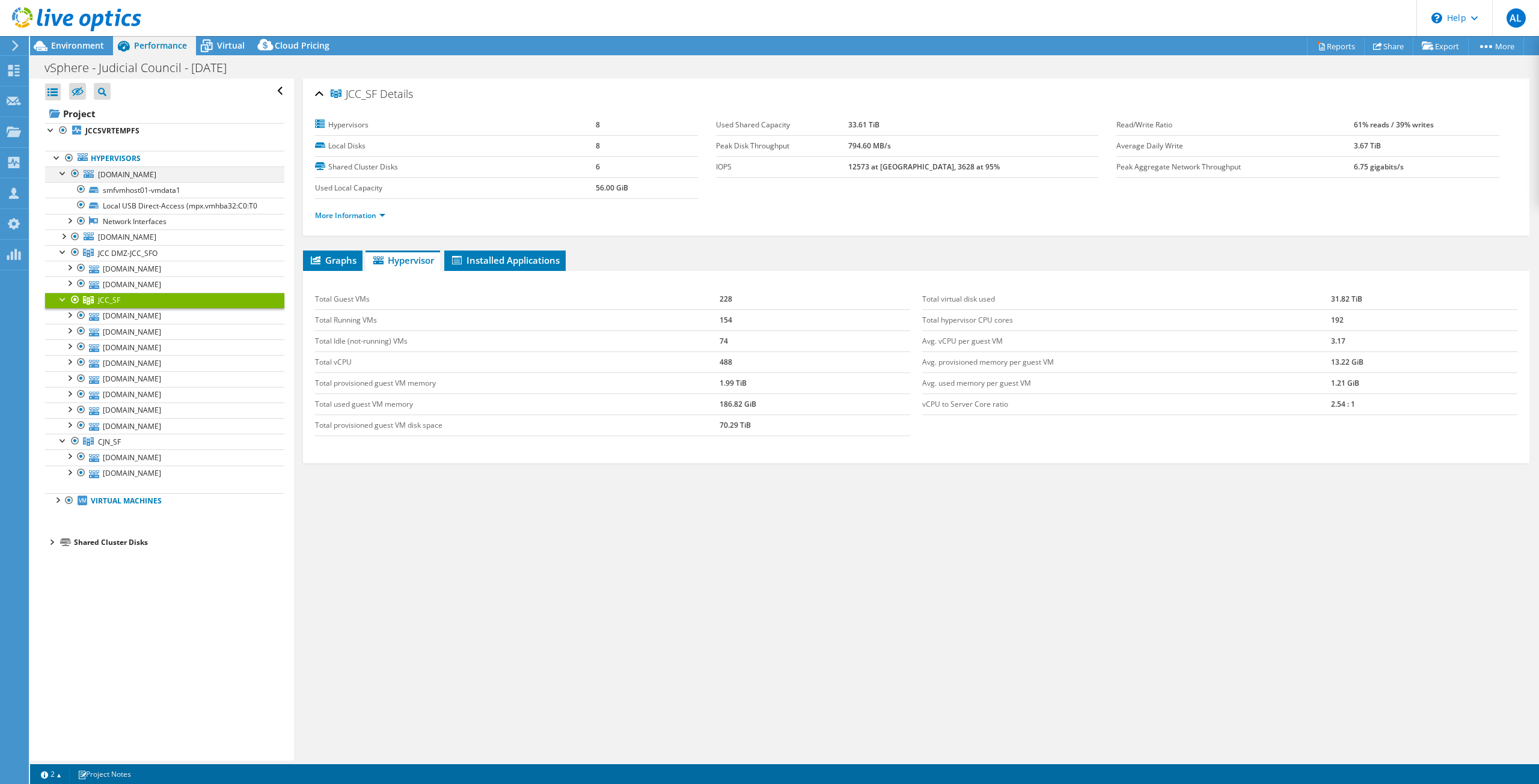
click at [62, 175] on div at bounding box center [63, 172] width 12 height 12
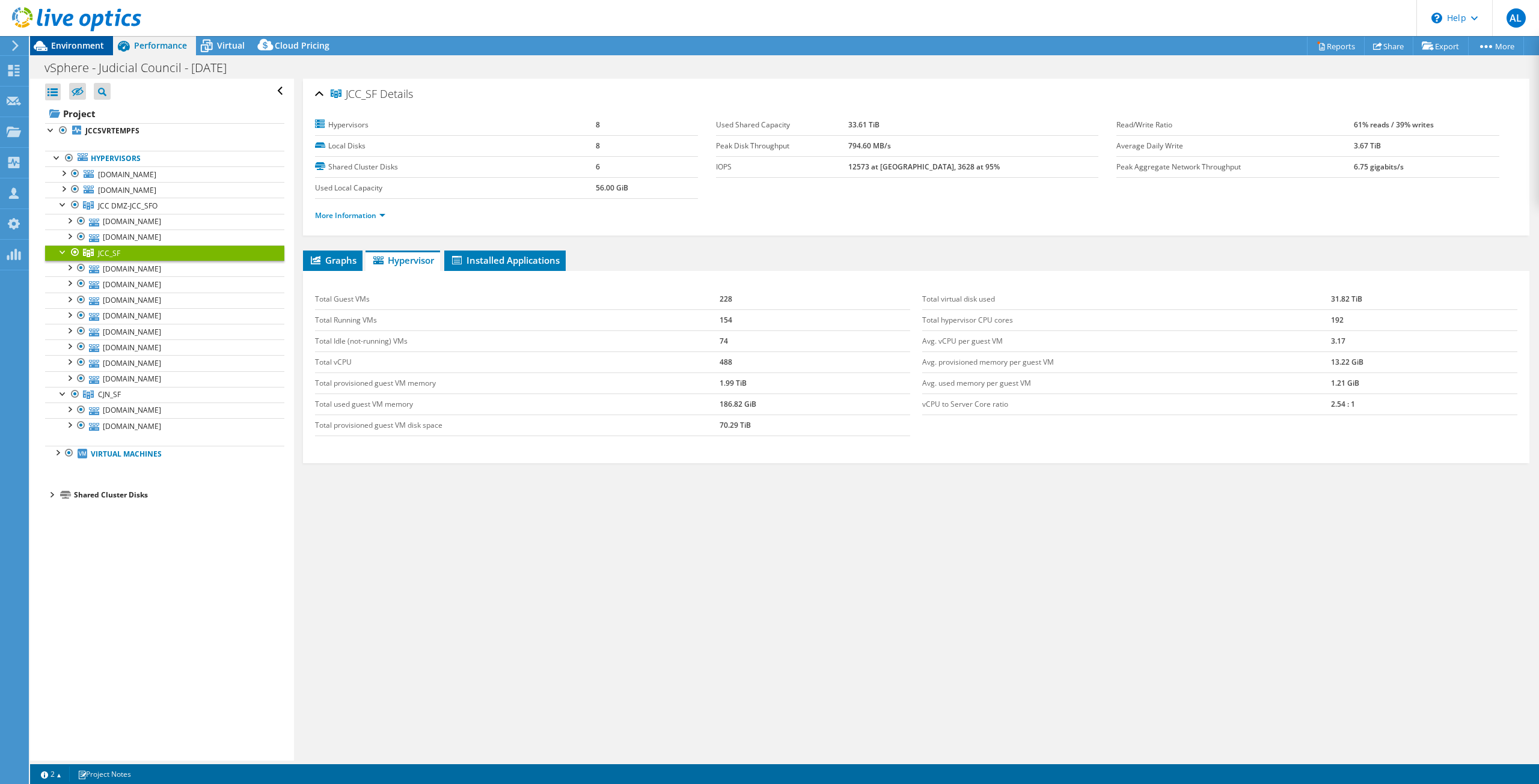
click at [86, 45] on span "Environment" at bounding box center [78, 45] width 53 height 11
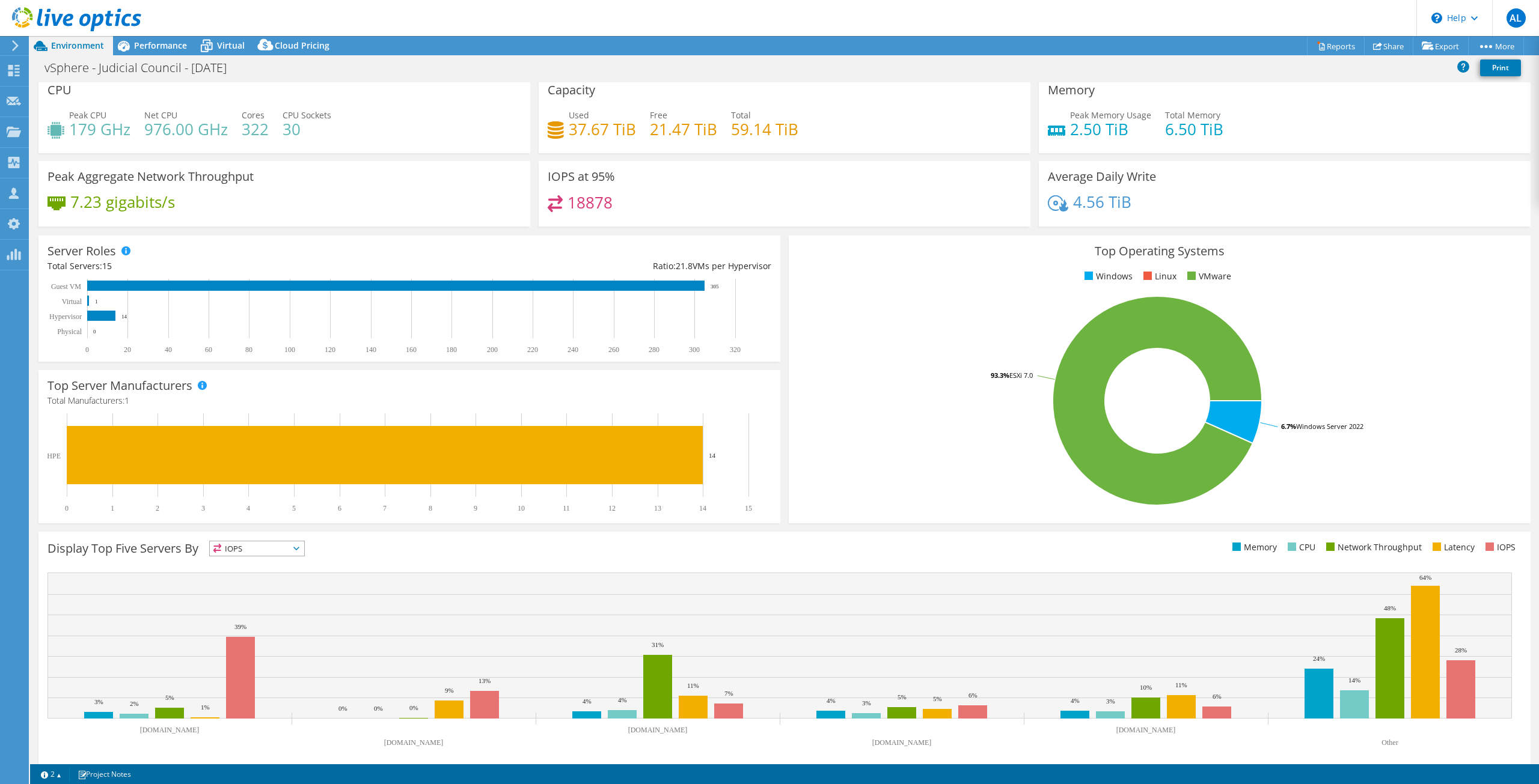
scroll to position [18, 0]
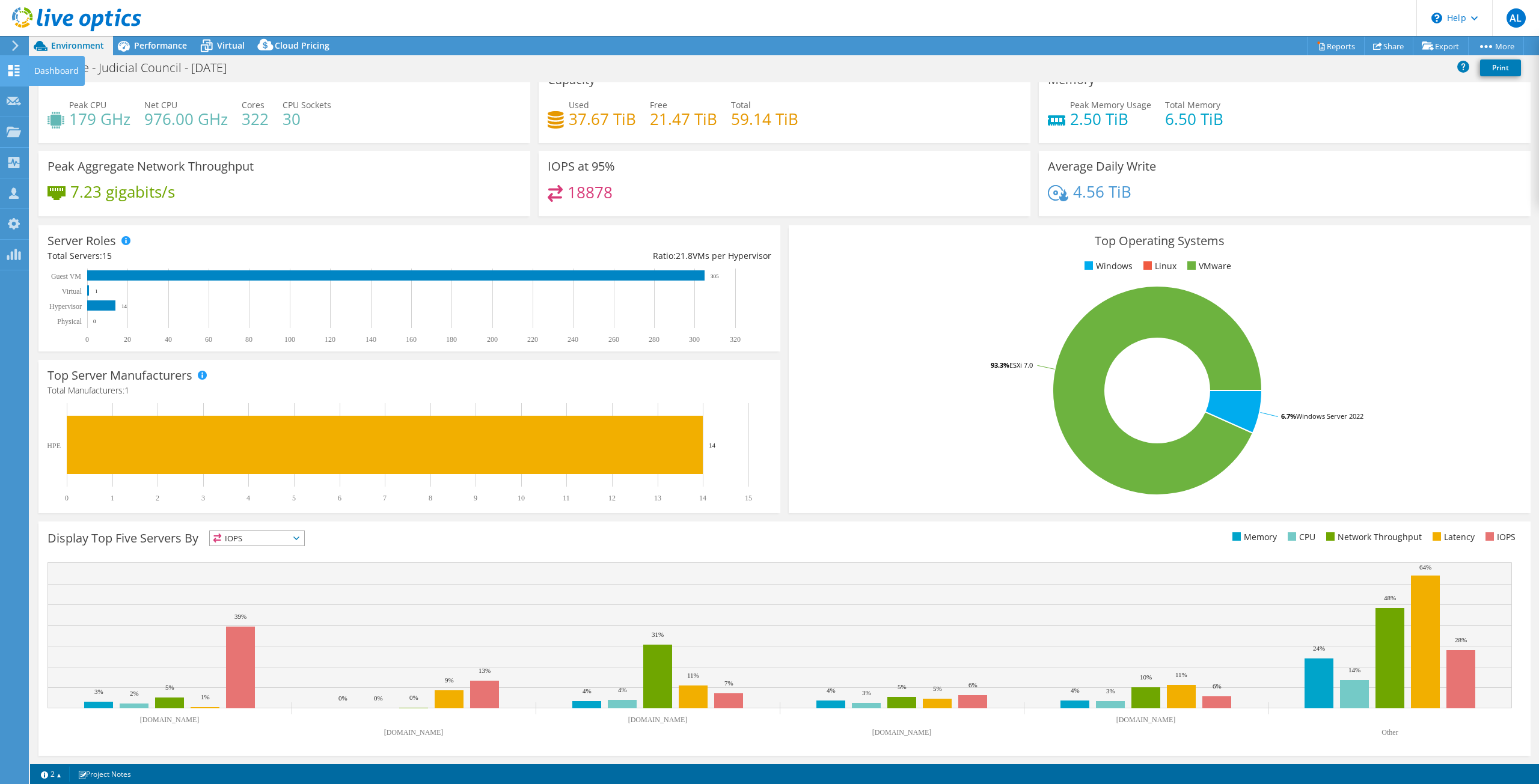
click at [10, 69] on use at bounding box center [14, 71] width 11 height 11
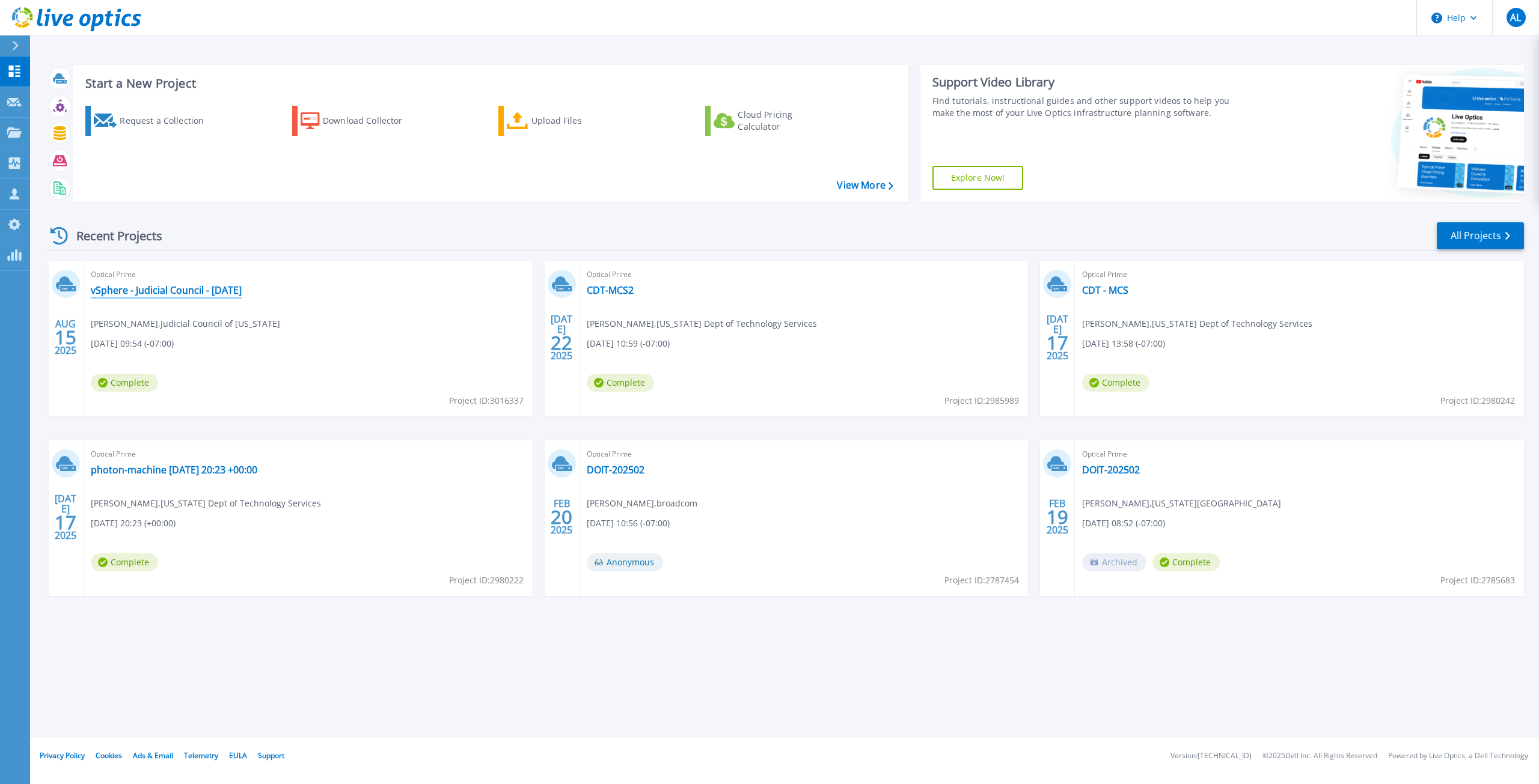
click at [149, 290] on link "vSphere - Judicial Council - [DATE]" at bounding box center [166, 290] width 151 height 12
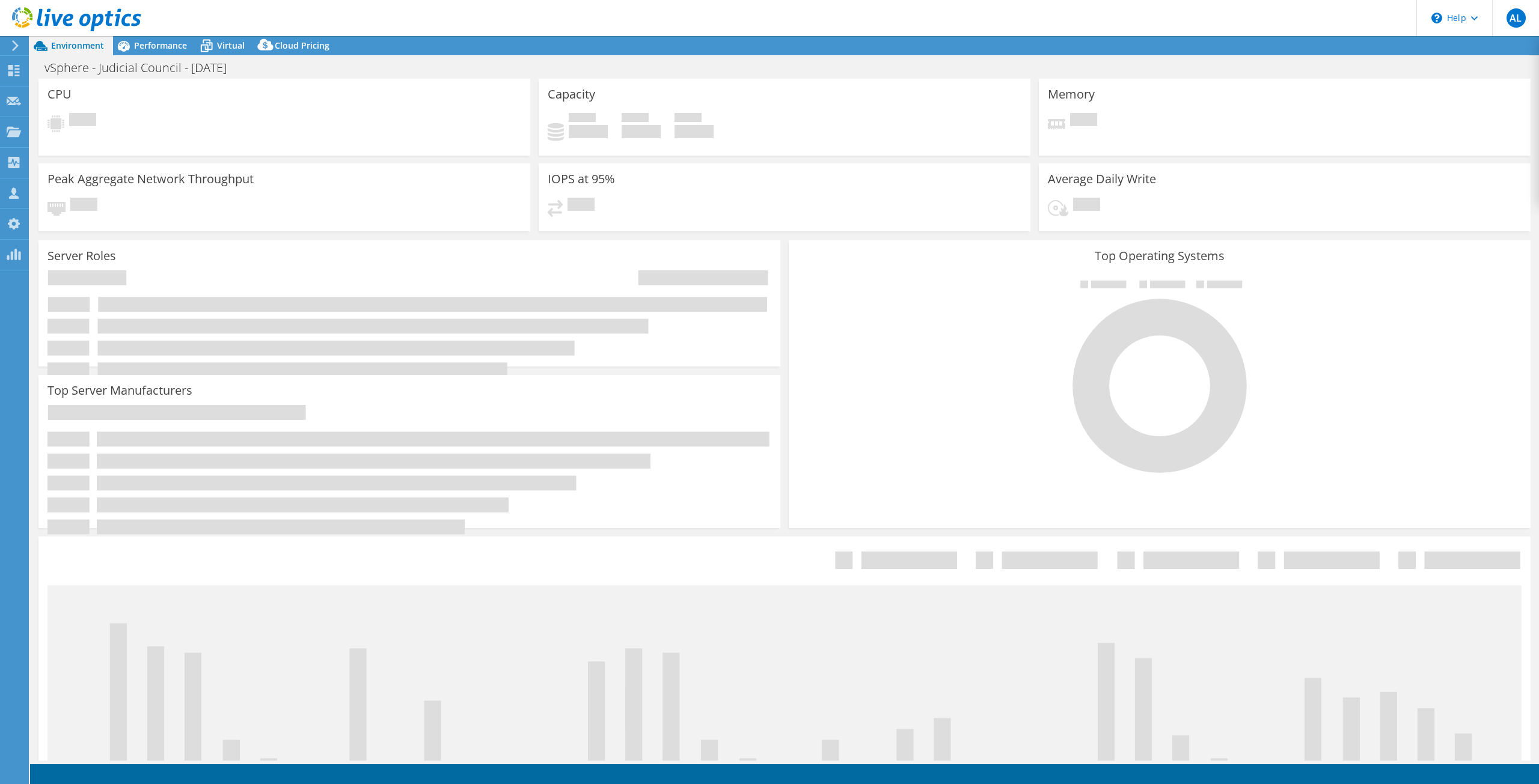
select select "USD"
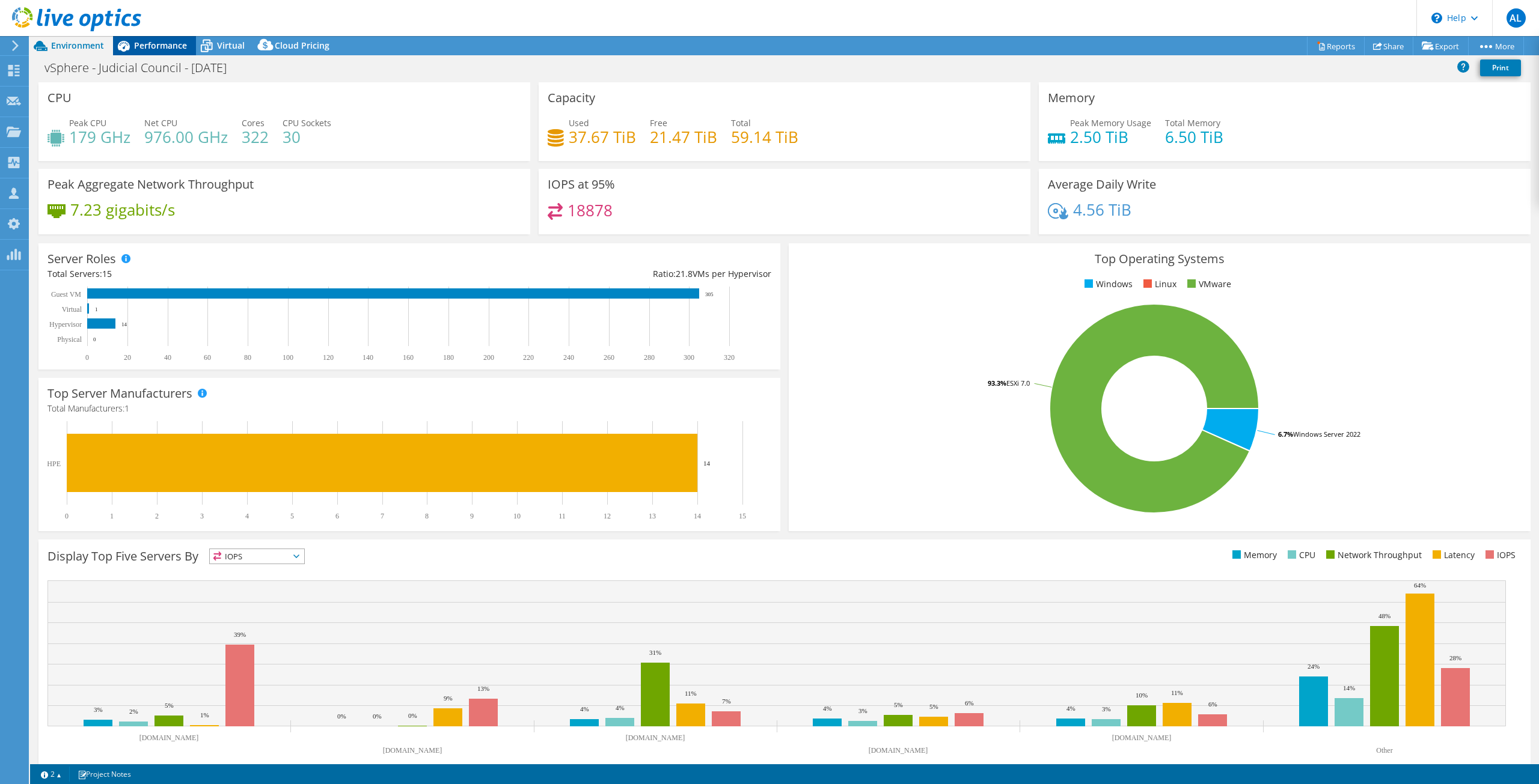
click at [165, 45] on span "Performance" at bounding box center [161, 45] width 53 height 11
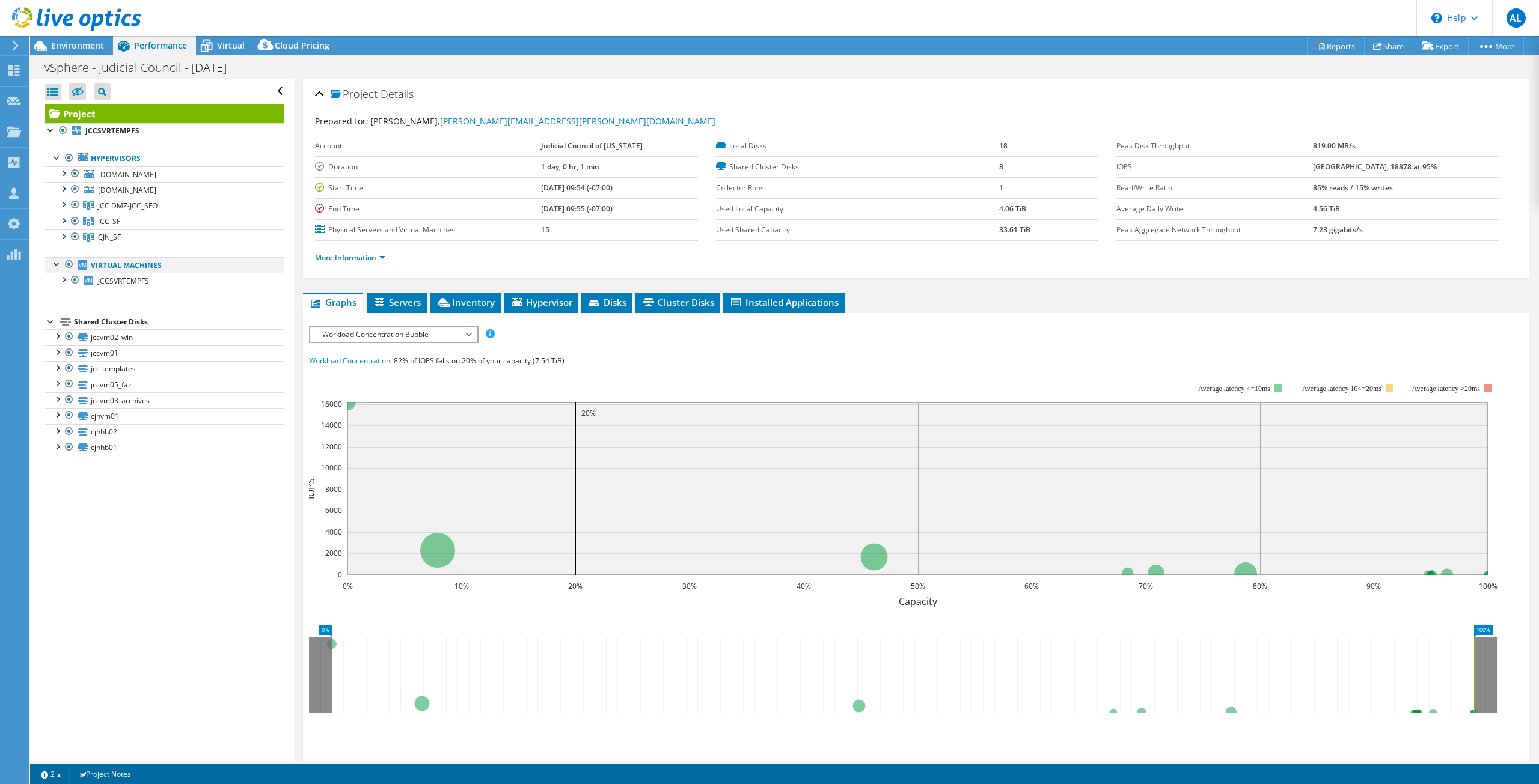
click at [57, 265] on div at bounding box center [57, 262] width 12 height 12
click at [52, 308] on div at bounding box center [51, 305] width 12 height 12
click at [63, 217] on div at bounding box center [63, 219] width 12 height 12
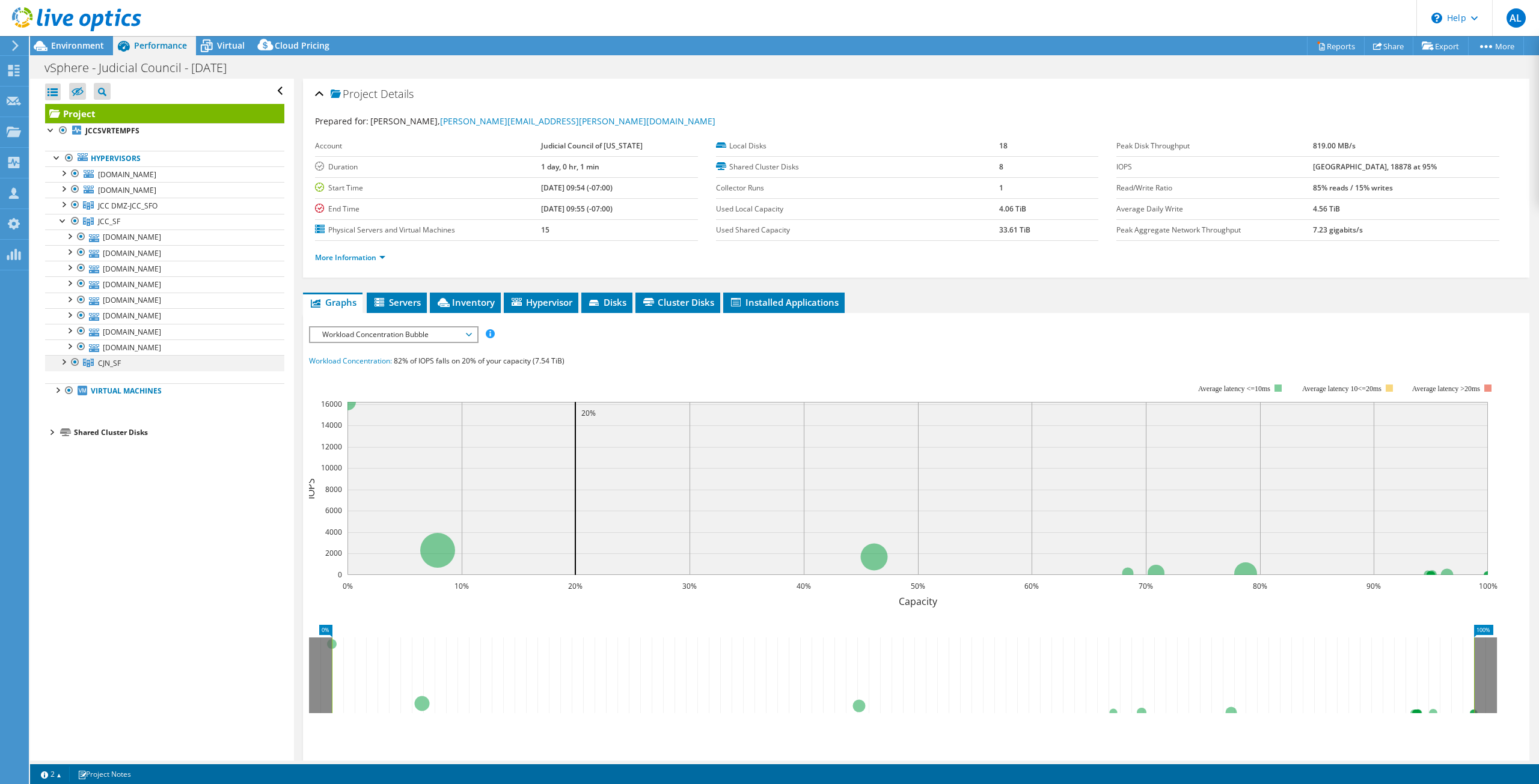
click at [62, 362] on div at bounding box center [63, 361] width 12 height 12
click at [64, 204] on div at bounding box center [63, 203] width 12 height 12
click at [63, 184] on div at bounding box center [63, 188] width 12 height 12
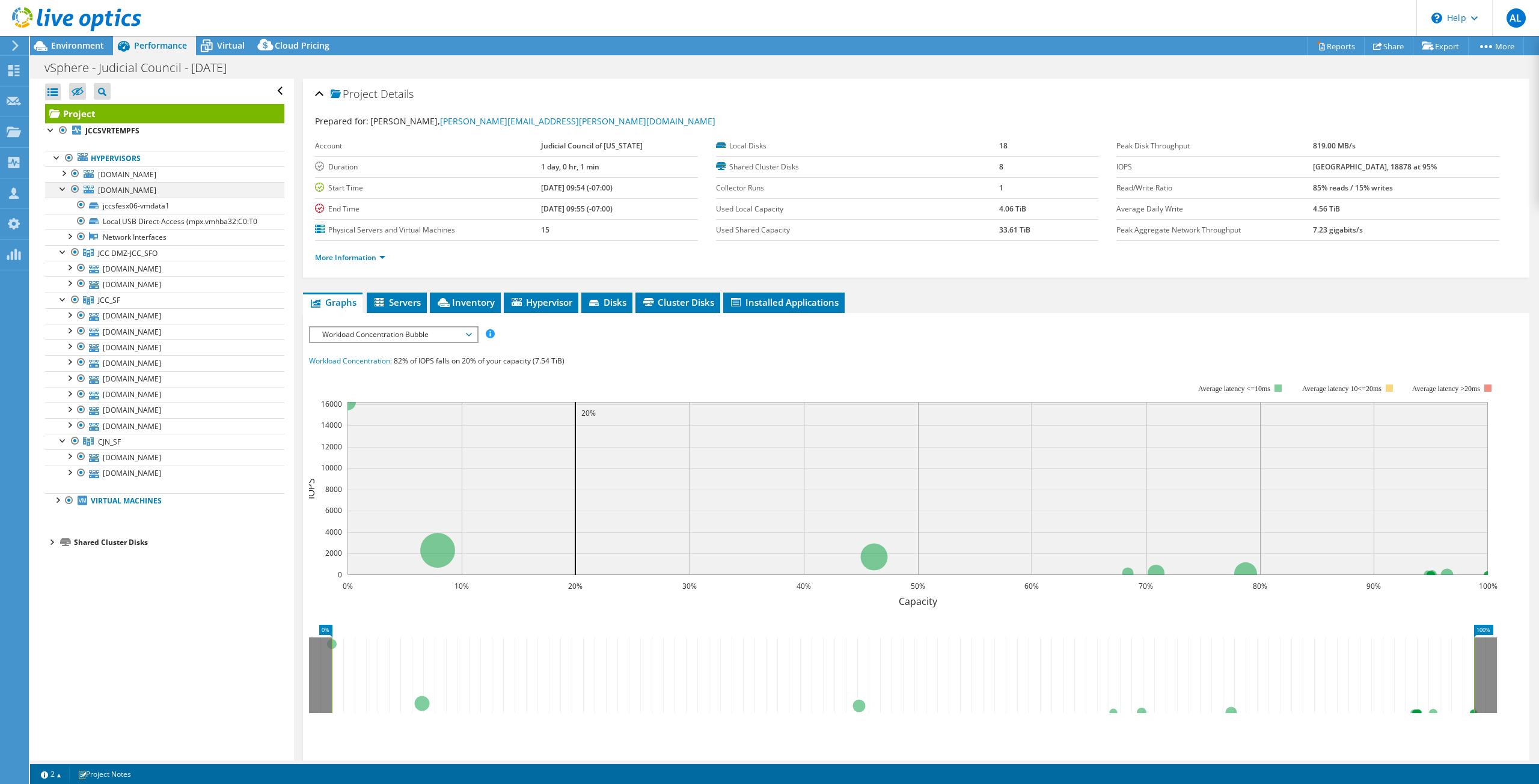
click at [63, 184] on div at bounding box center [63, 188] width 12 height 12
click at [63, 173] on div at bounding box center [63, 172] width 12 height 12
click at [17, 70] on icon at bounding box center [13, 71] width 15 height 11
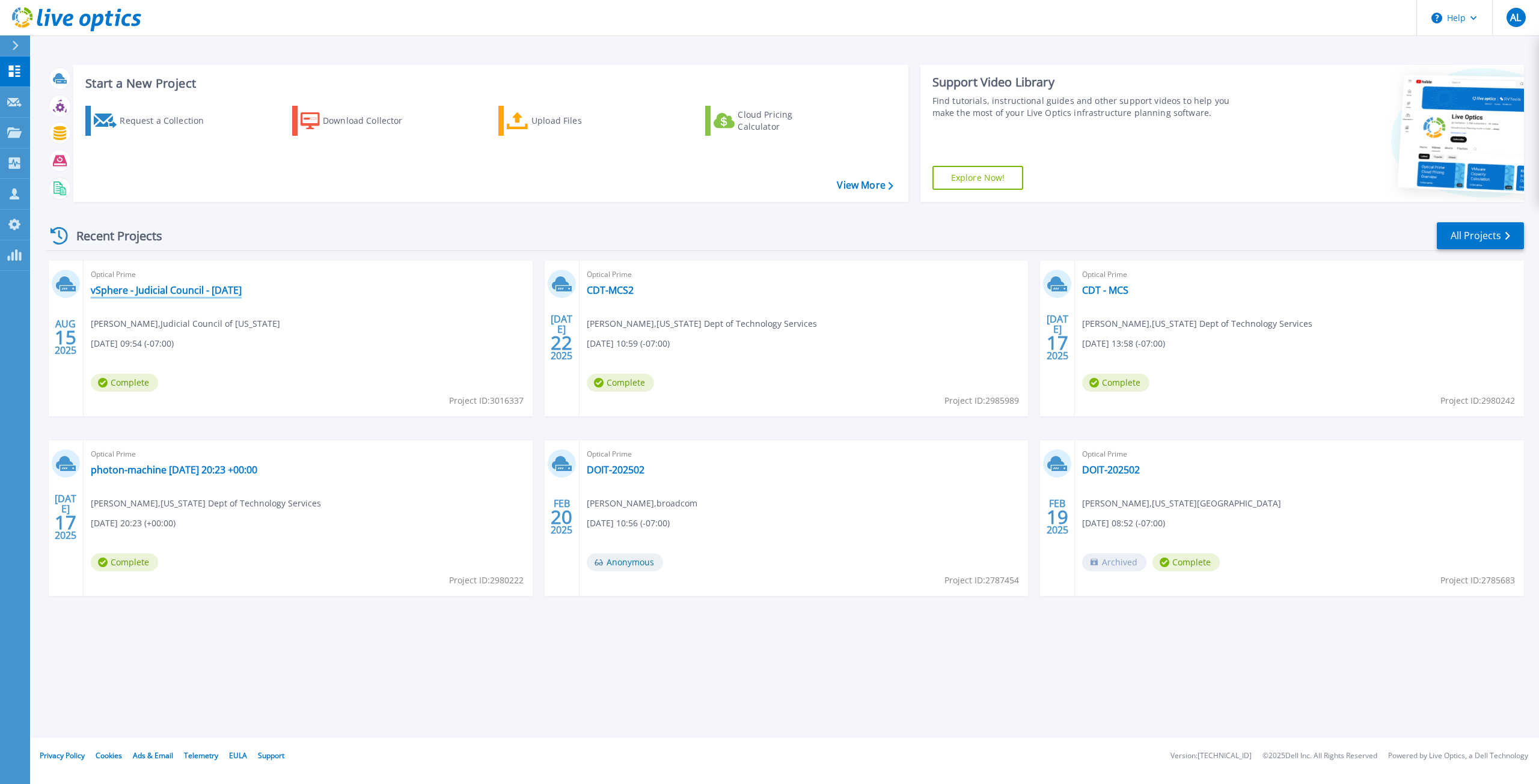
click at [192, 288] on link "vSphere - Judicial Council - [DATE]" at bounding box center [166, 290] width 151 height 12
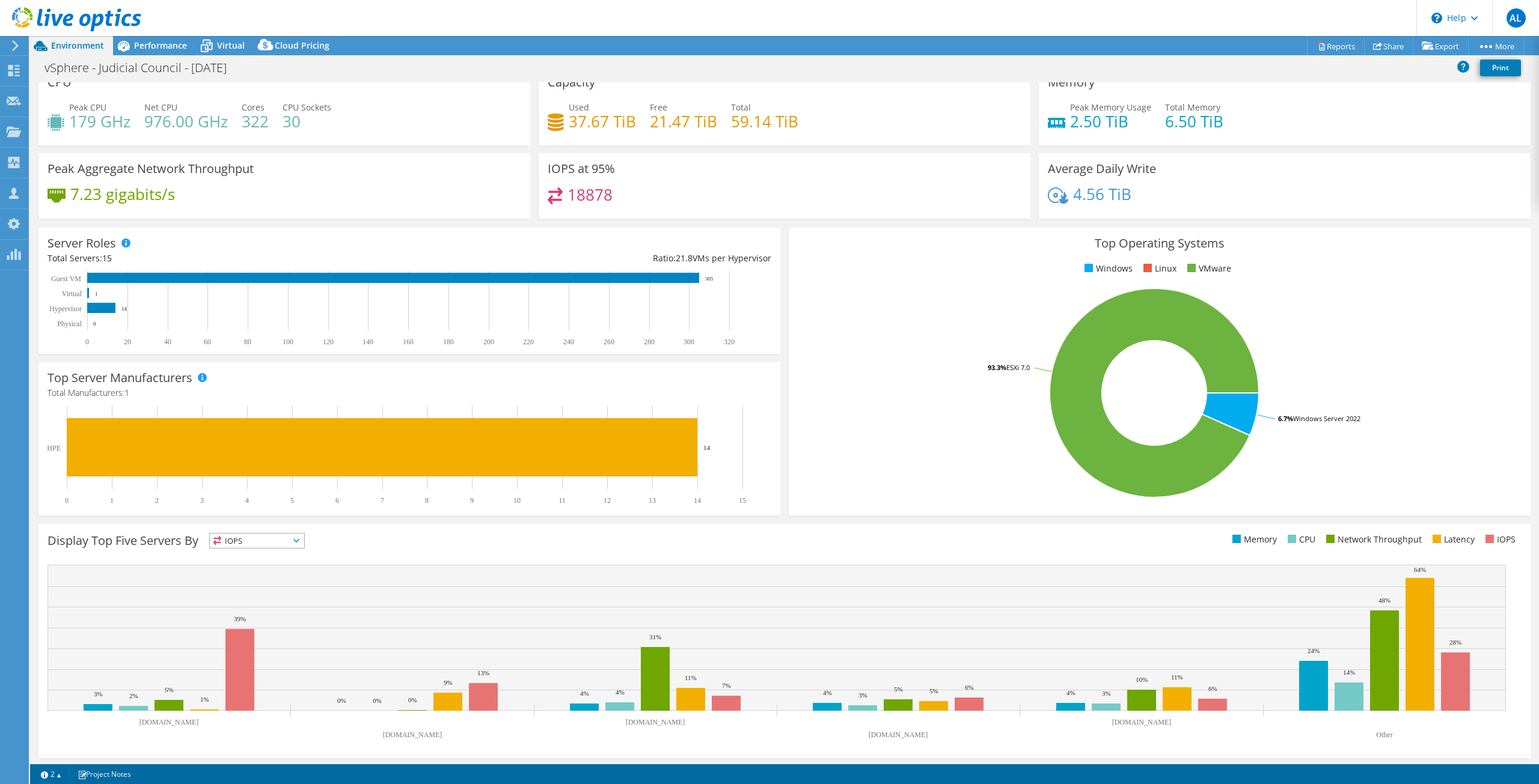
scroll to position [18, 0]
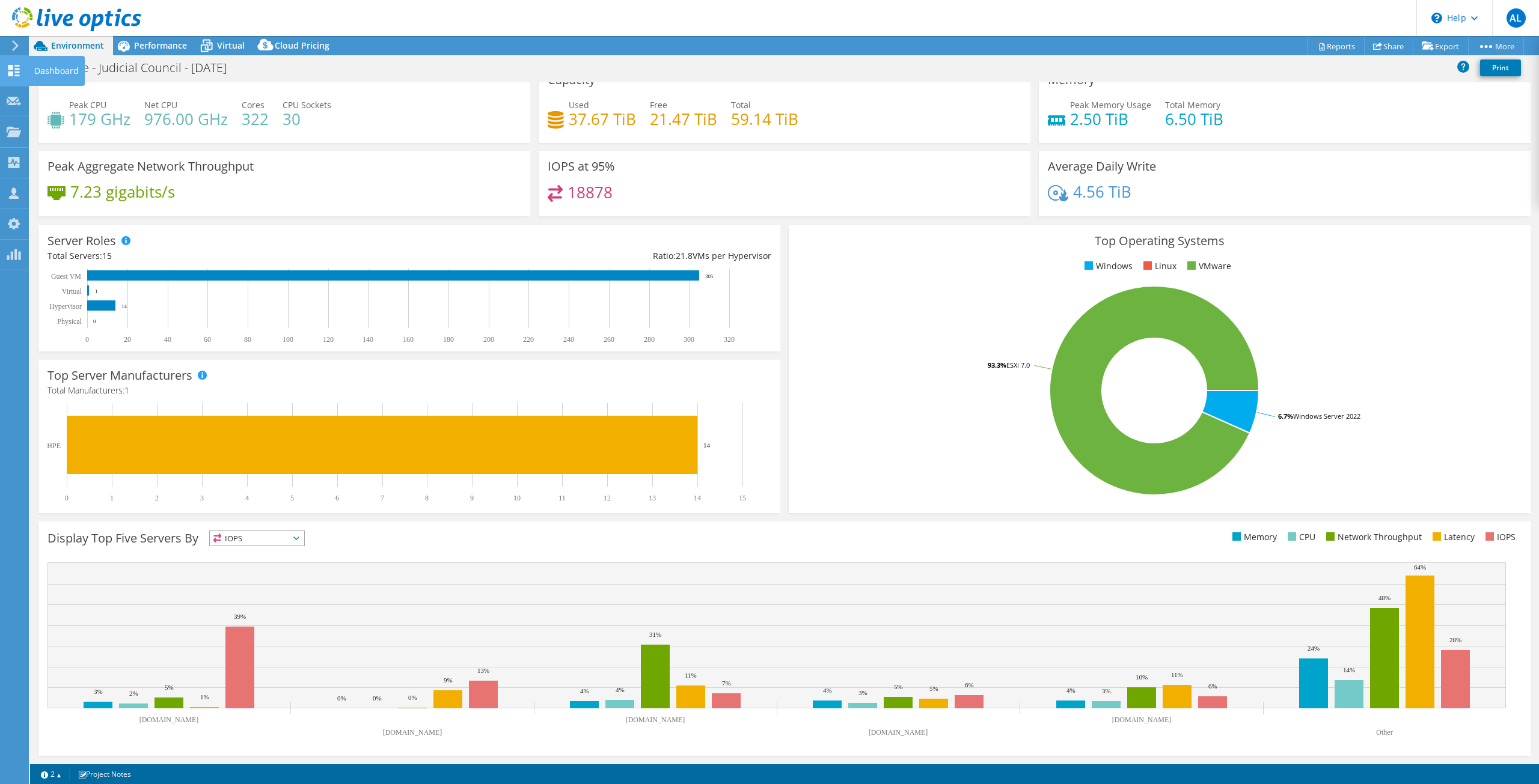
click at [8, 74] on icon at bounding box center [13, 71] width 15 height 11
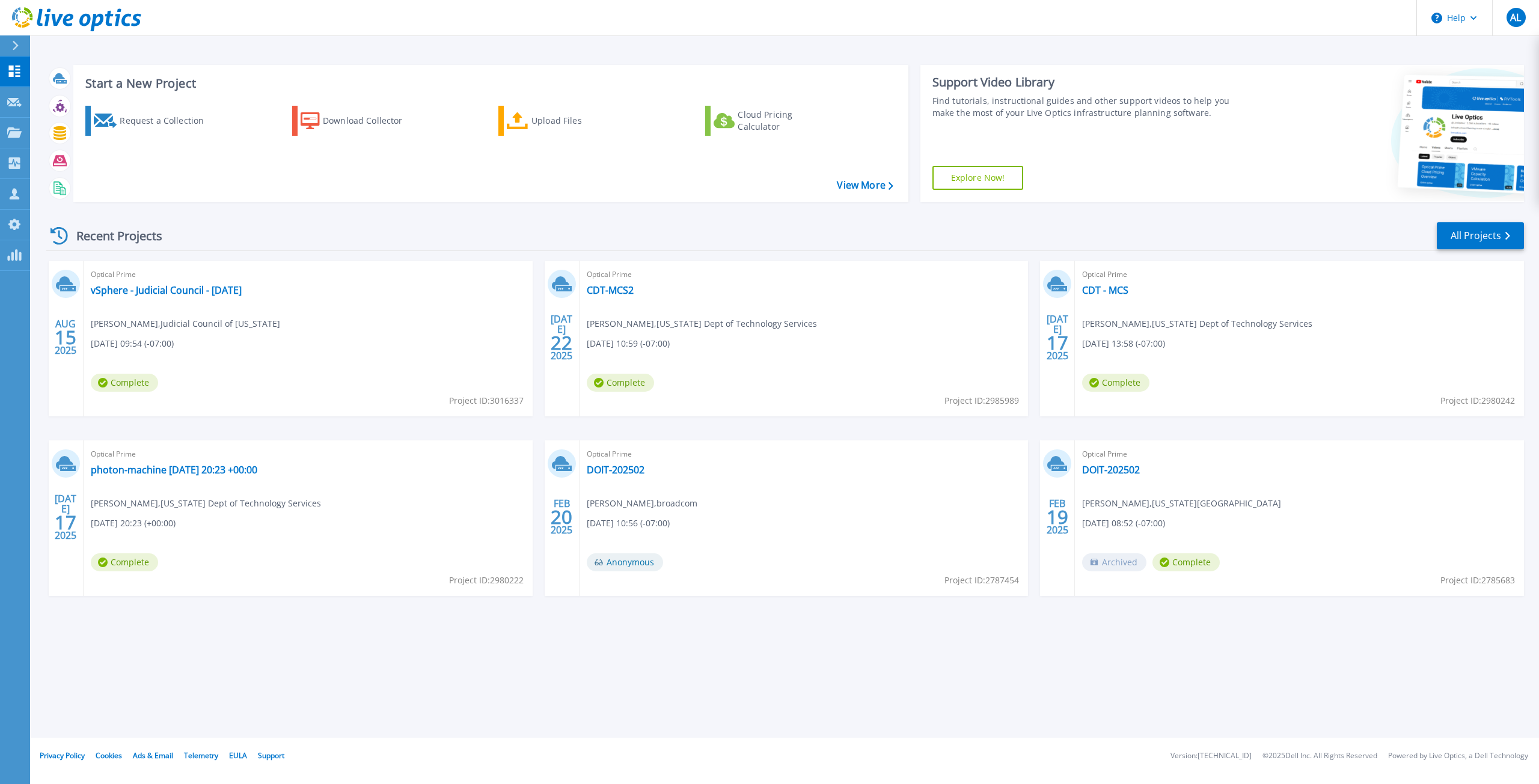
click at [16, 46] on icon at bounding box center [15, 46] width 6 height 10
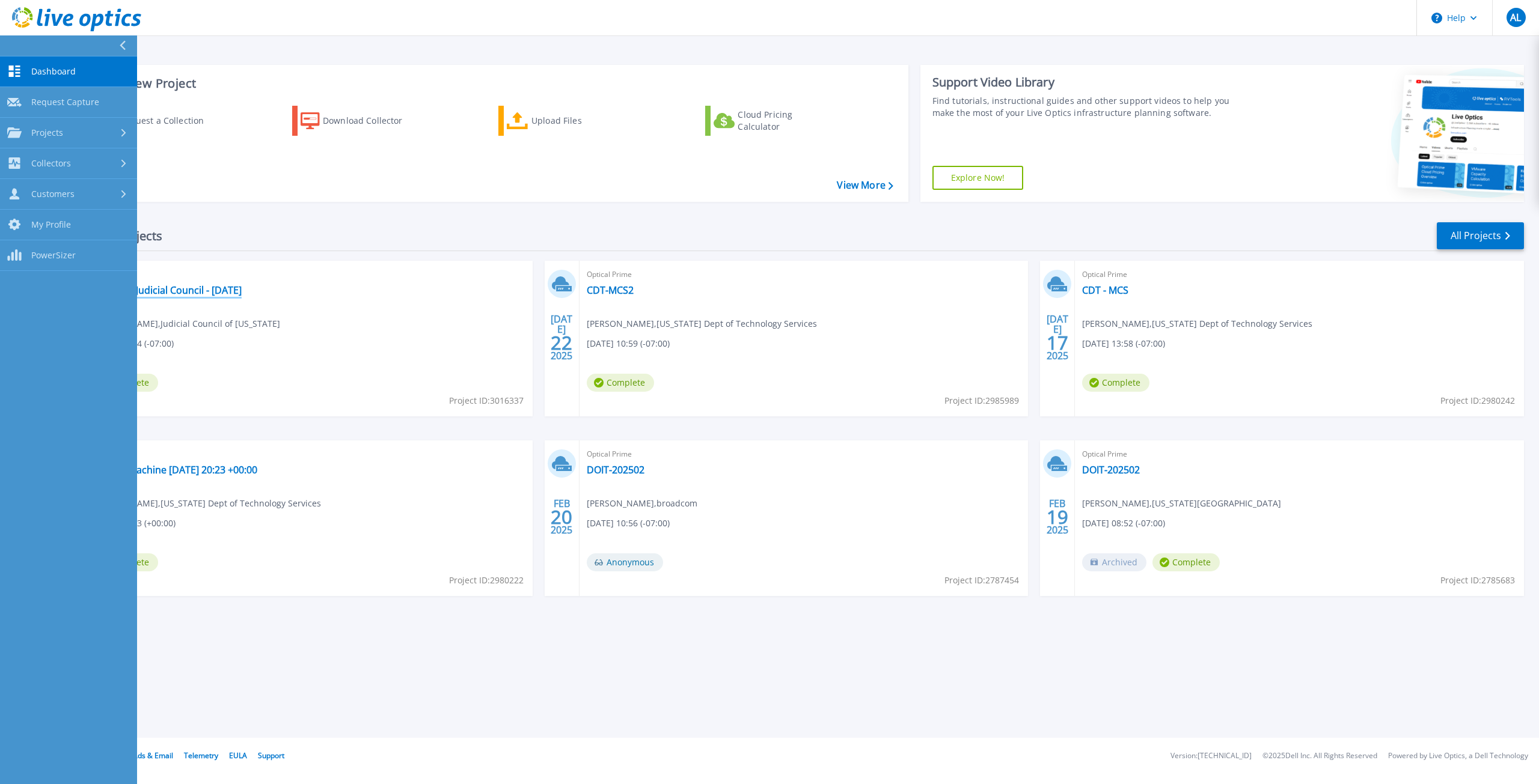
click at [226, 287] on link "vSphere - Judicial Council - [DATE]" at bounding box center [166, 290] width 151 height 12
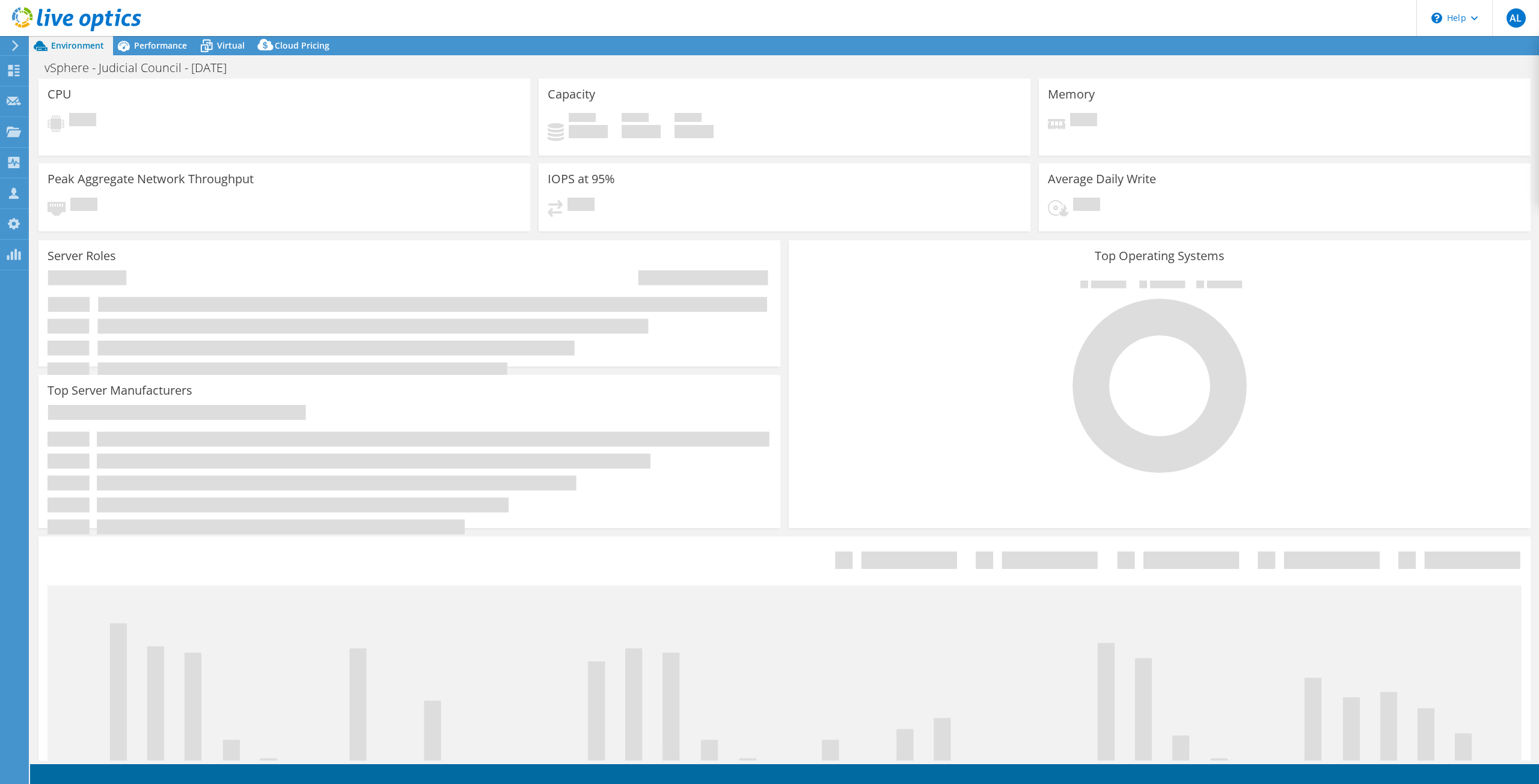
select select "USD"
